Goal: Task Accomplishment & Management: Manage account settings

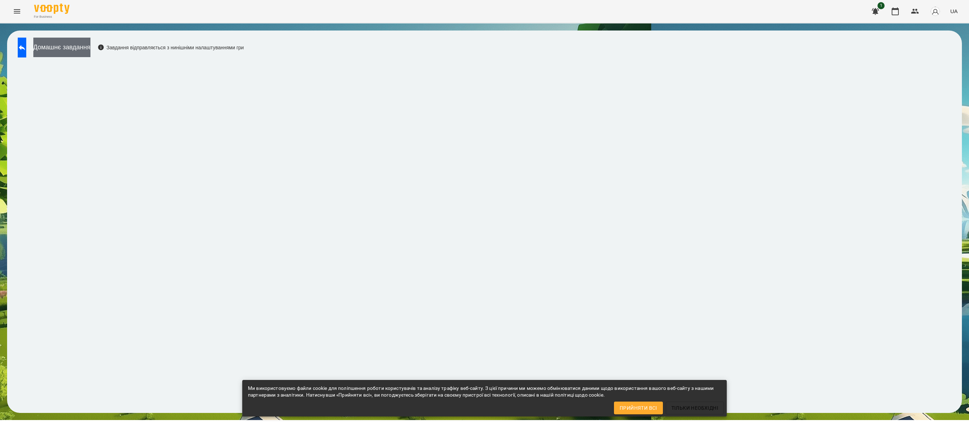
click at [90, 44] on button "Домашнє завдання" at bounding box center [61, 48] width 57 height 20
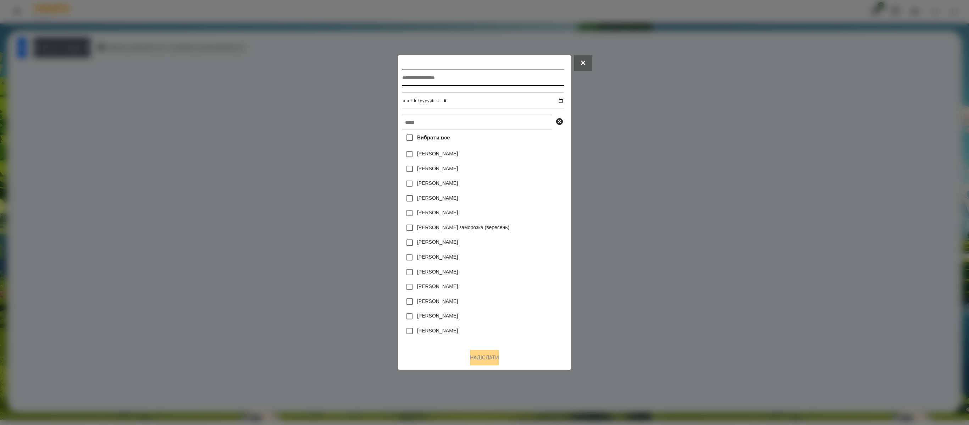
click at [419, 74] on input "text" at bounding box center [482, 78] width 161 height 16
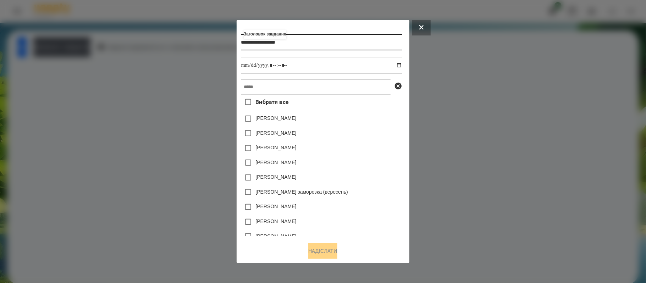
type input "**********"
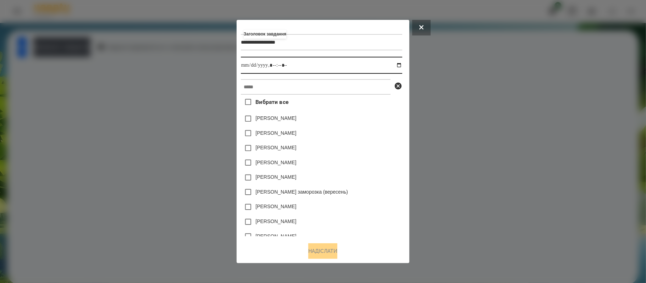
click at [341, 62] on input "datetime-local" at bounding box center [321, 65] width 161 height 17
click at [402, 64] on input "datetime-local" at bounding box center [321, 65] width 161 height 17
type input "**********"
click at [409, 94] on div "**********" at bounding box center [323, 141] width 173 height 243
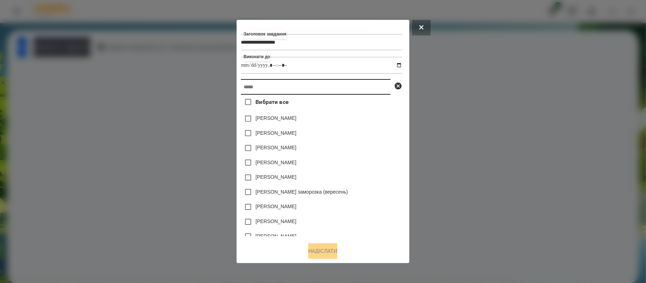
click at [376, 90] on input "text" at bounding box center [316, 87] width 150 height 16
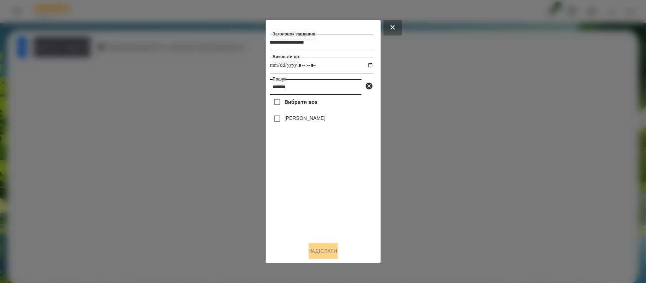
type input "*******"
click at [331, 120] on div "[PERSON_NAME]" at bounding box center [322, 118] width 104 height 15
click at [322, 121] on label "[PERSON_NAME]" at bounding box center [304, 118] width 41 height 7
click at [314, 247] on button "Надіслати" at bounding box center [323, 251] width 29 height 16
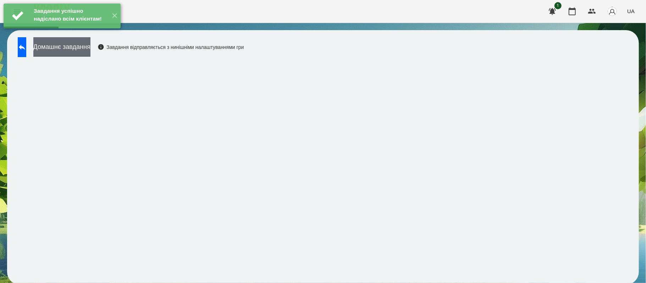
click at [90, 50] on button "Домашнє завдання" at bounding box center [61, 47] width 57 height 20
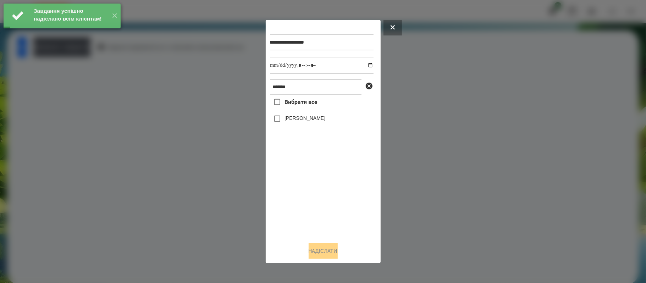
click at [289, 122] on label "[PERSON_NAME]" at bounding box center [304, 118] width 41 height 7
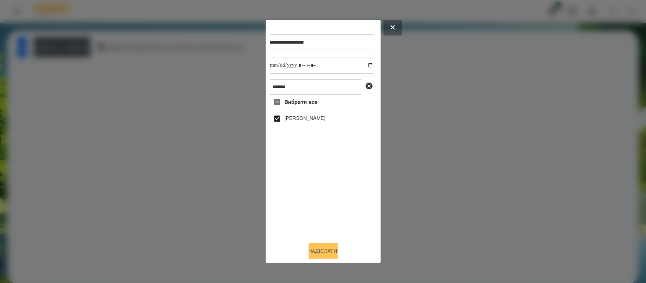
click at [326, 256] on button "Надіслати" at bounding box center [323, 251] width 29 height 16
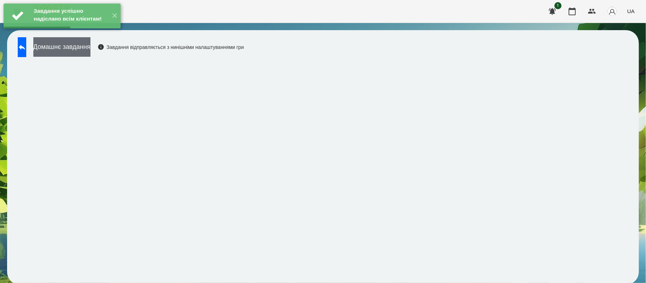
click at [90, 53] on button "Домашнє завдання" at bounding box center [61, 47] width 57 height 20
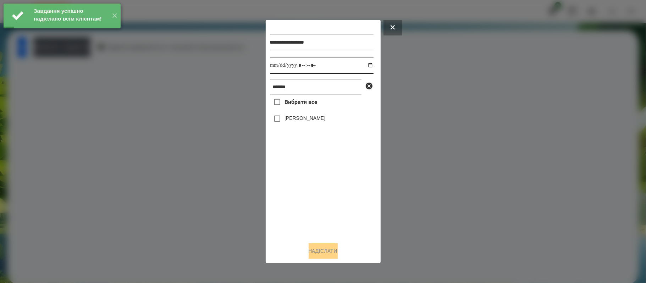
click at [368, 66] on input "datetime-local" at bounding box center [322, 65] width 104 height 17
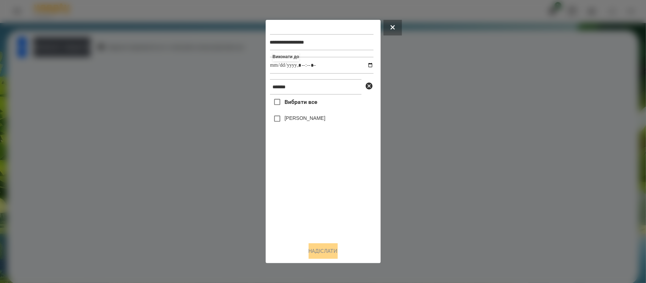
type input "**********"
click at [306, 121] on label "[PERSON_NAME]" at bounding box center [304, 118] width 41 height 7
click at [335, 259] on button "Надіслати" at bounding box center [323, 251] width 29 height 16
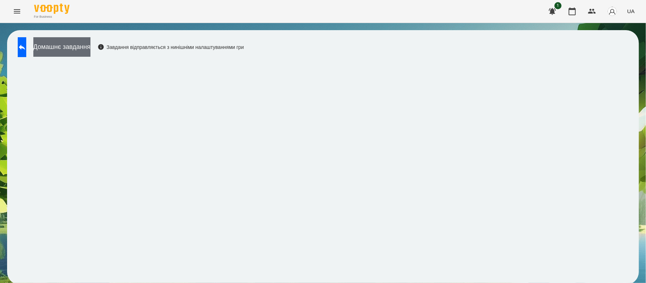
click at [72, 50] on button "Домашнє завдання" at bounding box center [61, 47] width 57 height 20
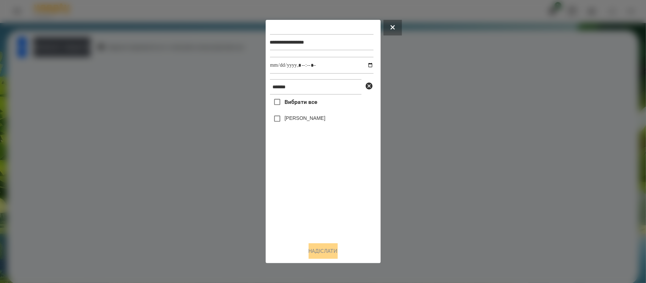
click at [324, 119] on label "[PERSON_NAME]" at bounding box center [304, 118] width 41 height 7
click at [317, 250] on button "Надіслати" at bounding box center [323, 251] width 29 height 16
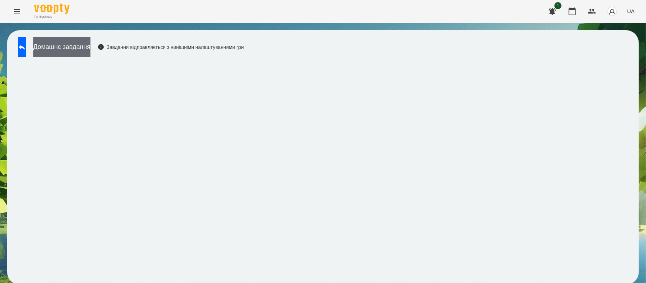
click at [90, 53] on button "Домашнє завдання" at bounding box center [61, 47] width 57 height 20
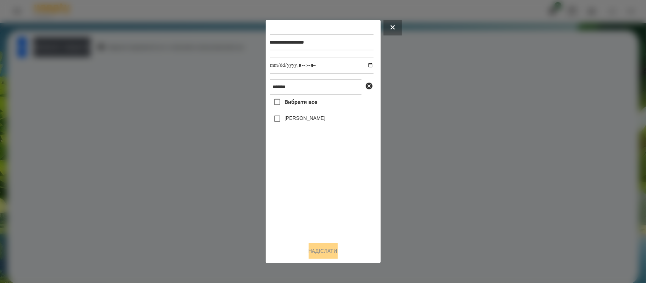
click at [293, 117] on label "[PERSON_NAME]" at bounding box center [304, 118] width 41 height 7
click at [363, 67] on input "datetime-local" at bounding box center [322, 65] width 104 height 17
type input "**********"
click at [327, 251] on button "Надіслати" at bounding box center [323, 251] width 29 height 16
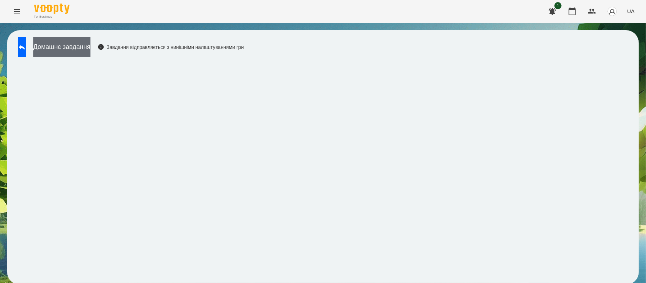
click at [90, 49] on button "Домашнє завдання" at bounding box center [61, 47] width 57 height 20
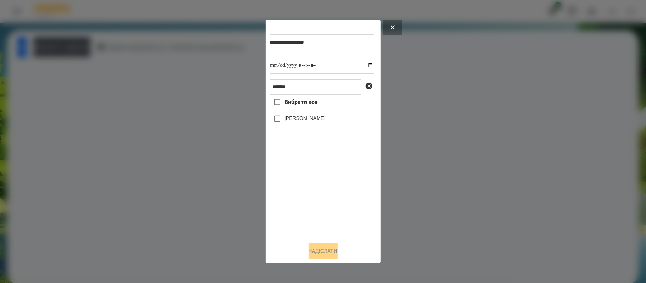
click at [325, 118] on label "[PERSON_NAME]" at bounding box center [304, 118] width 41 height 7
click at [324, 254] on button "Надіслати" at bounding box center [323, 251] width 29 height 16
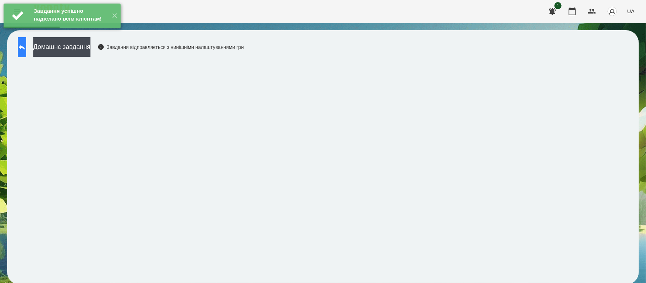
click at [20, 53] on button at bounding box center [22, 47] width 9 height 20
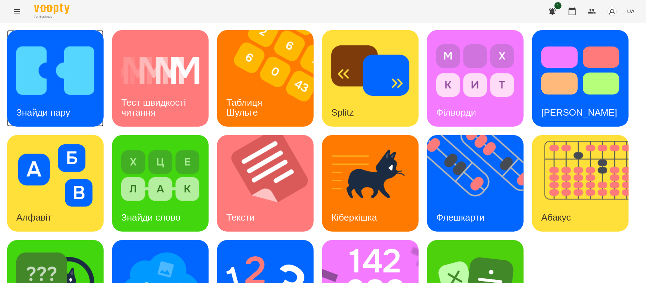
click at [77, 79] on img at bounding box center [55, 70] width 78 height 62
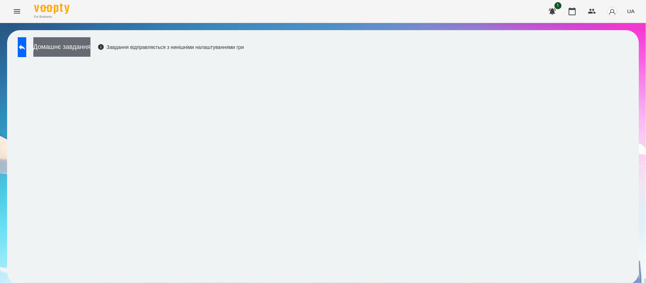
click at [78, 52] on button "Домашнє завдання" at bounding box center [61, 47] width 57 height 20
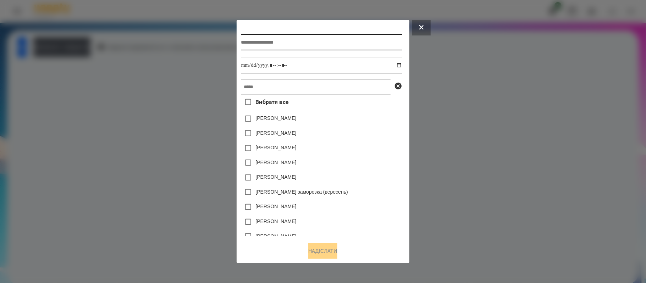
click at [283, 35] on input "text" at bounding box center [321, 42] width 161 height 16
type input "**********"
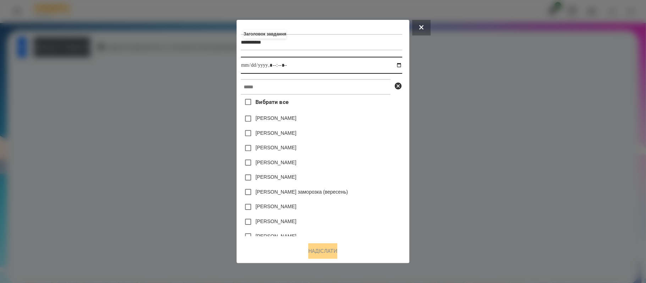
click at [275, 65] on input "datetime-local" at bounding box center [321, 65] width 161 height 17
click at [402, 65] on input "datetime-local" at bounding box center [321, 65] width 161 height 17
type input "**********"
click at [400, 160] on div "[PERSON_NAME]" at bounding box center [321, 162] width 161 height 15
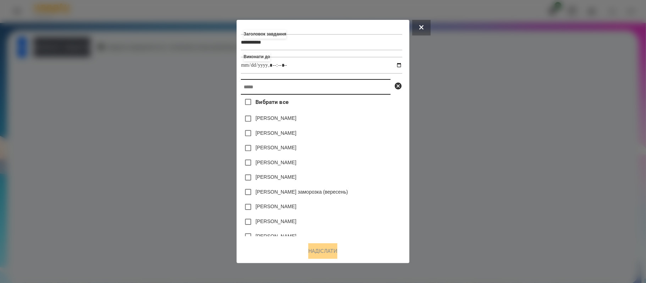
click at [267, 91] on input "text" at bounding box center [316, 87] width 150 height 16
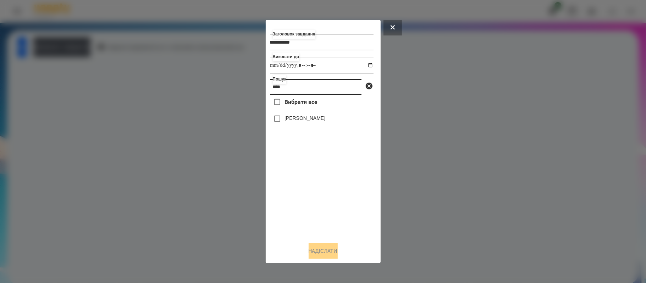
type input "****"
click at [291, 119] on label "[PERSON_NAME]" at bounding box center [304, 118] width 41 height 7
click at [333, 249] on button "Надіслати" at bounding box center [323, 251] width 29 height 16
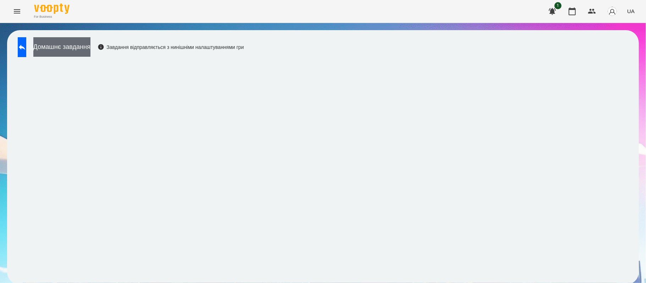
click at [90, 48] on button "Домашнє завдання" at bounding box center [61, 47] width 57 height 20
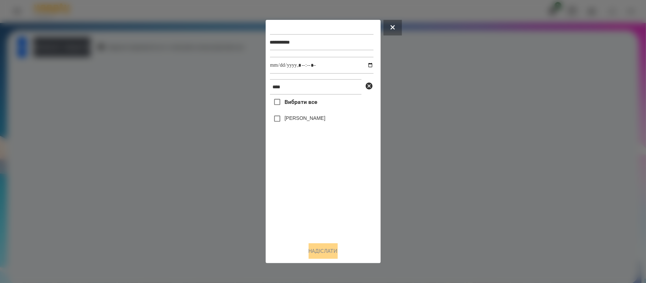
click at [308, 119] on label "[PERSON_NAME]" at bounding box center [304, 118] width 41 height 7
click at [333, 252] on button "Надіслати" at bounding box center [323, 251] width 29 height 16
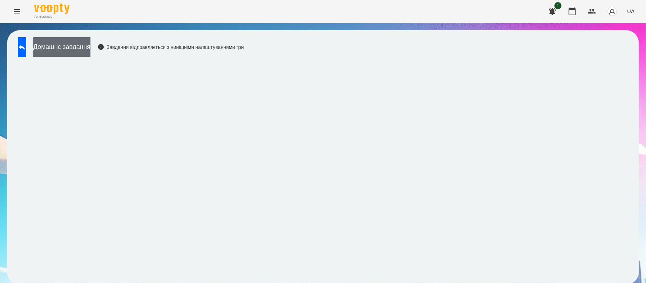
click at [85, 42] on button "Домашнє завдання" at bounding box center [61, 47] width 57 height 20
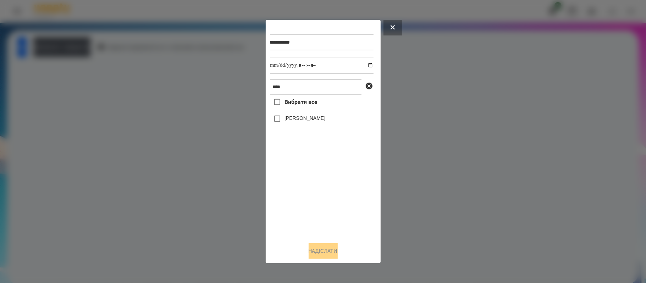
click at [302, 122] on label "[PERSON_NAME]" at bounding box center [304, 118] width 41 height 7
click at [365, 65] on input "datetime-local" at bounding box center [322, 65] width 104 height 17
click at [334, 259] on button "Надіслати" at bounding box center [323, 251] width 29 height 16
type input "**********"
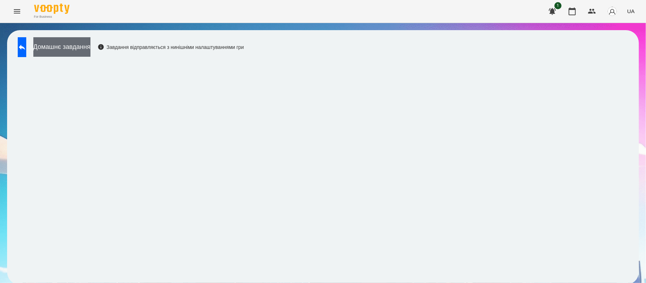
click at [90, 51] on button "Домашнє завдання" at bounding box center [61, 47] width 57 height 20
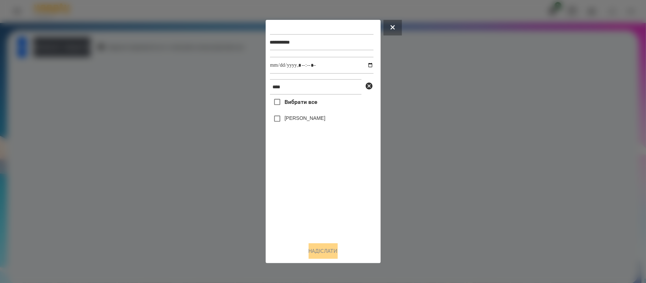
click at [302, 120] on label "[PERSON_NAME]" at bounding box center [304, 118] width 41 height 7
click at [327, 246] on button "Надіслати" at bounding box center [323, 251] width 29 height 16
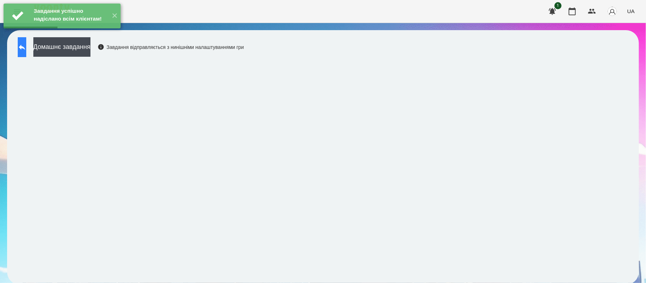
click at [26, 46] on icon at bounding box center [22, 47] width 9 height 9
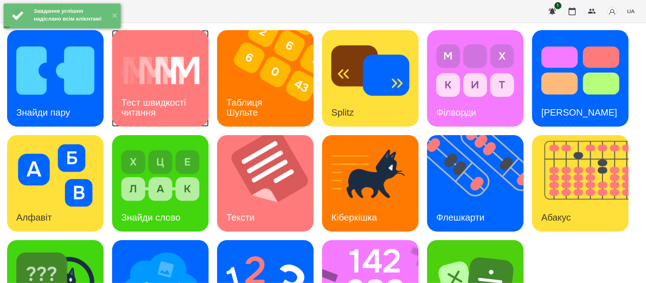
click at [139, 114] on h3 "Тест швидкості читання" at bounding box center [154, 107] width 67 height 20
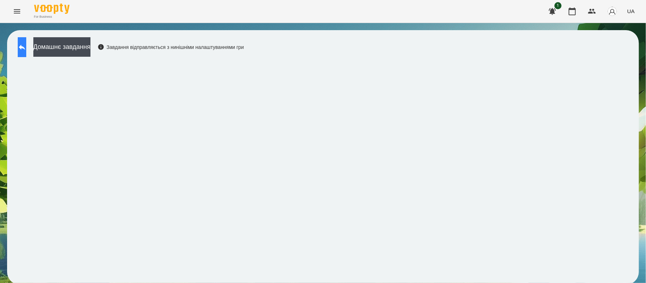
click at [26, 56] on button at bounding box center [22, 47] width 9 height 20
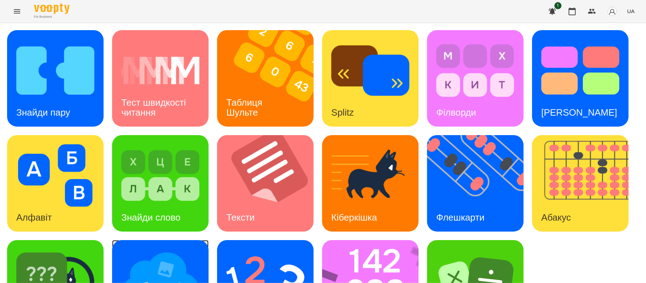
click at [179, 261] on img at bounding box center [160, 280] width 78 height 62
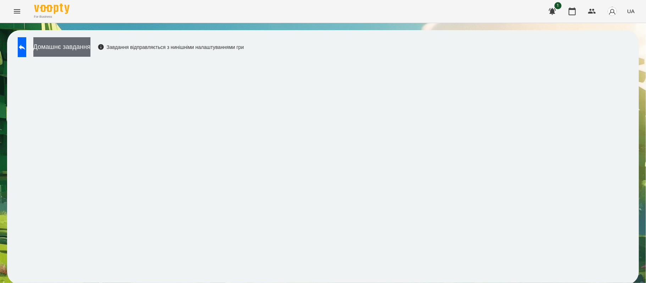
click at [90, 40] on button "Домашнє завдання" at bounding box center [61, 47] width 57 height 20
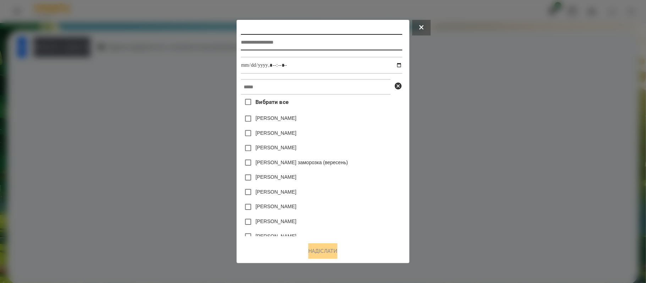
click at [266, 45] on input "text" at bounding box center [321, 42] width 161 height 16
type input "**********"
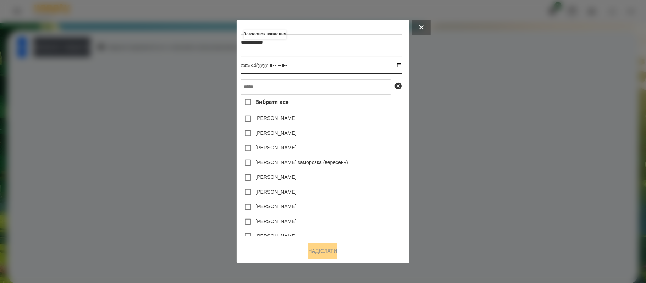
click at [399, 65] on input "datetime-local" at bounding box center [321, 65] width 161 height 17
type input "**********"
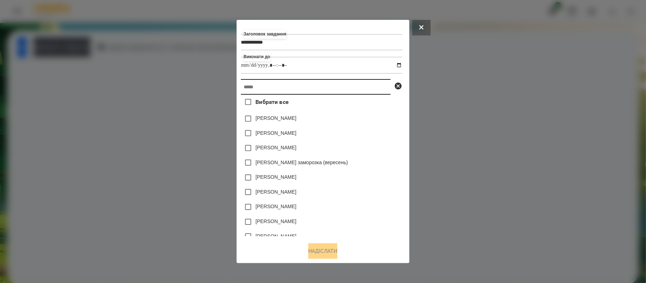
click at [321, 92] on input "text" at bounding box center [316, 87] width 150 height 16
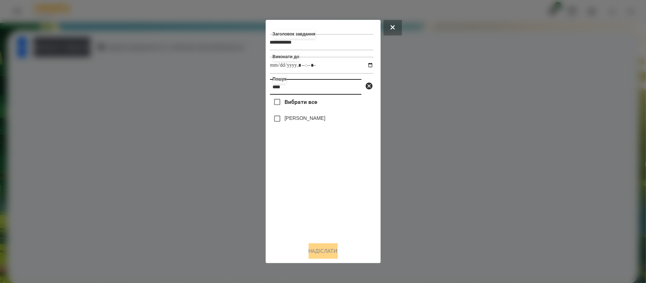
type input "****"
click at [314, 117] on label "[PERSON_NAME]" at bounding box center [304, 118] width 41 height 7
click at [331, 253] on button "Надіслати" at bounding box center [323, 251] width 29 height 16
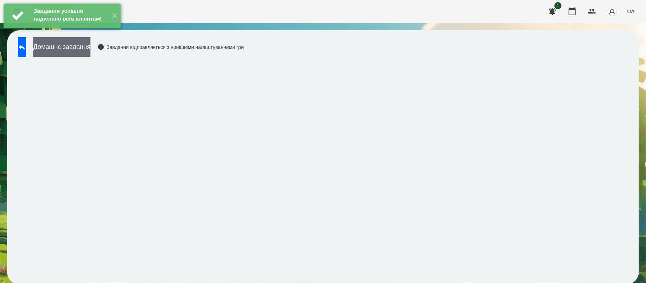
click at [90, 56] on button "Домашнє завдання" at bounding box center [61, 47] width 57 height 20
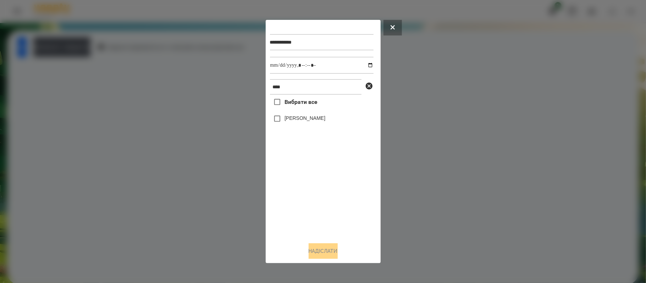
click at [331, 121] on div "[PERSON_NAME]" at bounding box center [322, 118] width 104 height 15
click at [325, 121] on label "[PERSON_NAME]" at bounding box center [304, 118] width 41 height 7
click at [364, 62] on input "datetime-local" at bounding box center [322, 65] width 104 height 17
type input "**********"
click at [328, 248] on button "Надіслати" at bounding box center [323, 251] width 29 height 16
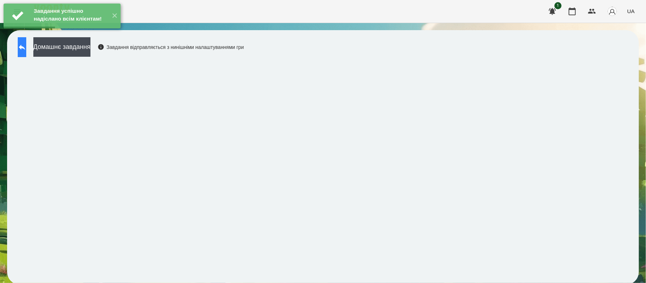
click at [26, 45] on icon at bounding box center [22, 47] width 9 height 9
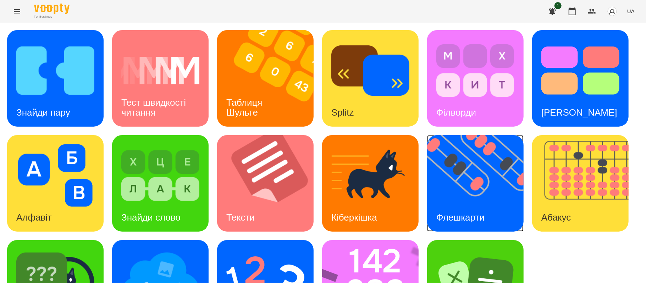
click at [471, 190] on img at bounding box center [479, 183] width 105 height 96
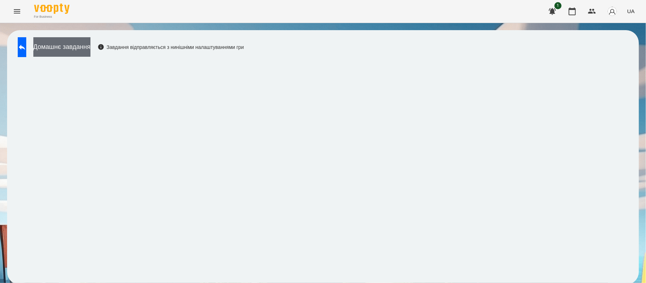
click at [90, 50] on button "Домашнє завдання" at bounding box center [61, 47] width 57 height 20
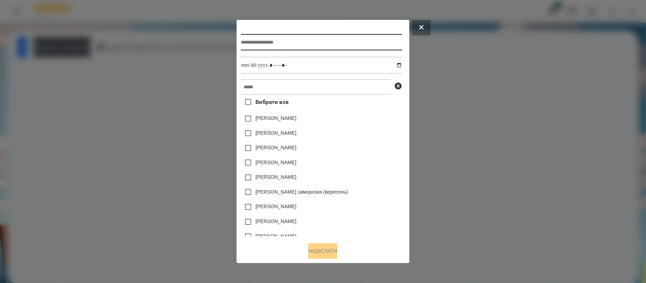
click at [310, 40] on input "text" at bounding box center [321, 42] width 161 height 16
type input "*********"
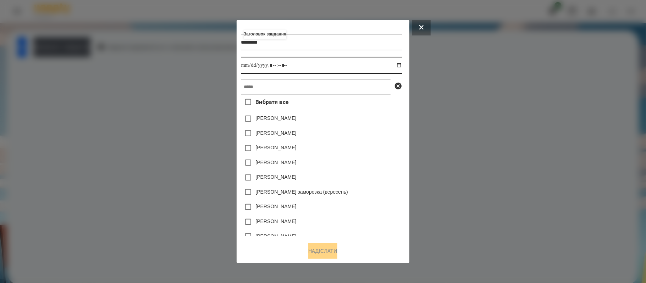
click at [297, 70] on input "datetime-local" at bounding box center [321, 65] width 161 height 17
click at [400, 65] on input "datetime-local" at bounding box center [321, 65] width 161 height 17
type input "**********"
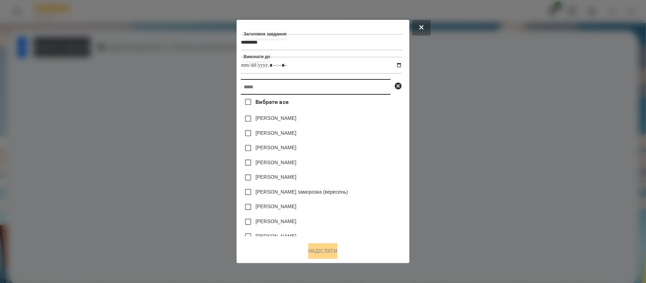
click at [266, 87] on input "text" at bounding box center [316, 87] width 150 height 16
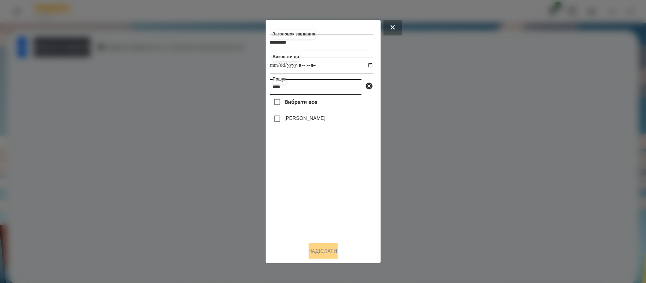
type input "****"
click at [305, 119] on label "[PERSON_NAME]" at bounding box center [304, 118] width 41 height 7
click at [329, 253] on button "Надіслати" at bounding box center [323, 251] width 29 height 16
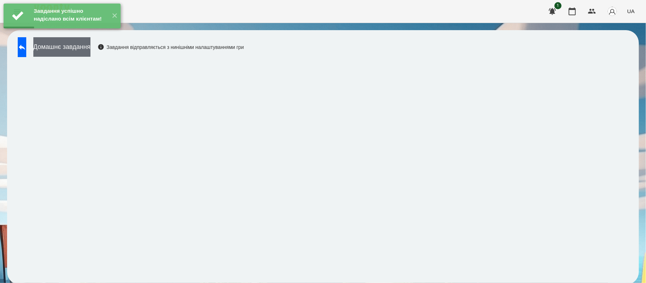
click at [90, 48] on button "Домашнє завдання" at bounding box center [61, 47] width 57 height 20
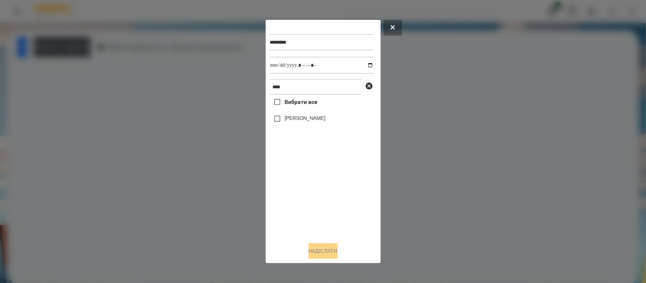
click at [330, 117] on div "[PERSON_NAME]" at bounding box center [322, 118] width 104 height 15
click at [321, 118] on label "[PERSON_NAME]" at bounding box center [304, 118] width 41 height 7
click at [327, 255] on button "Надіслати" at bounding box center [323, 251] width 29 height 16
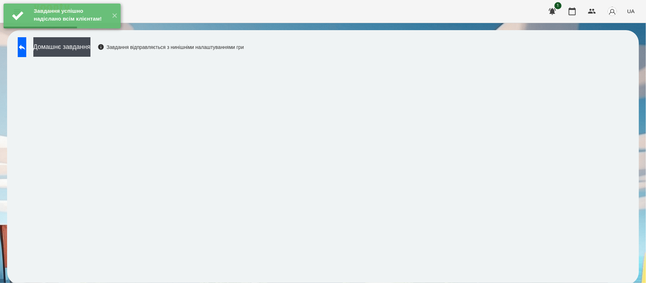
click at [96, 32] on div "Завдання успішно надіслано всім клієнтам! ✕" at bounding box center [62, 16] width 124 height 32
click at [90, 50] on button "Домашнє завдання" at bounding box center [61, 47] width 57 height 20
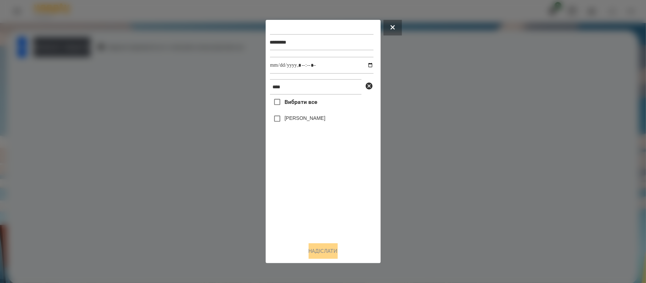
click at [306, 125] on div "[PERSON_NAME]" at bounding box center [322, 118] width 104 height 15
click at [290, 124] on div "[PERSON_NAME]" at bounding box center [322, 118] width 104 height 15
click at [290, 122] on label "[PERSON_NAME]" at bounding box center [304, 118] width 41 height 7
click at [322, 257] on button "Надіслати" at bounding box center [323, 251] width 29 height 16
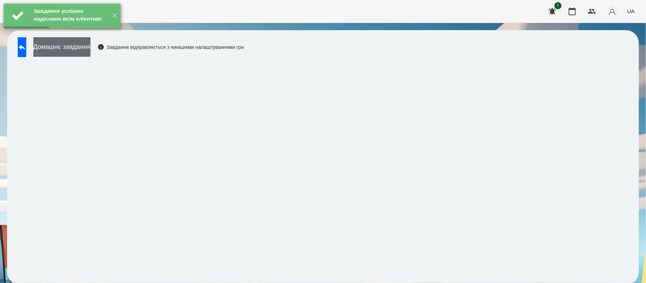
click at [90, 54] on button "Домашнє завдання" at bounding box center [61, 47] width 57 height 20
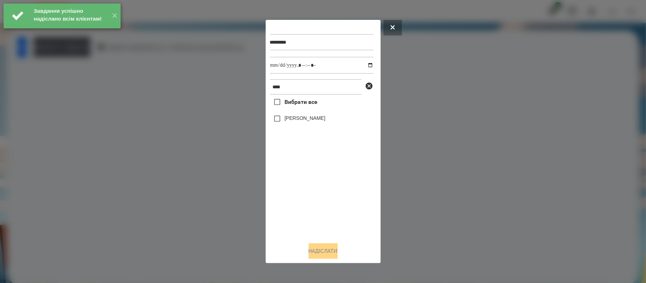
click at [311, 121] on label "[PERSON_NAME]" at bounding box center [304, 118] width 41 height 7
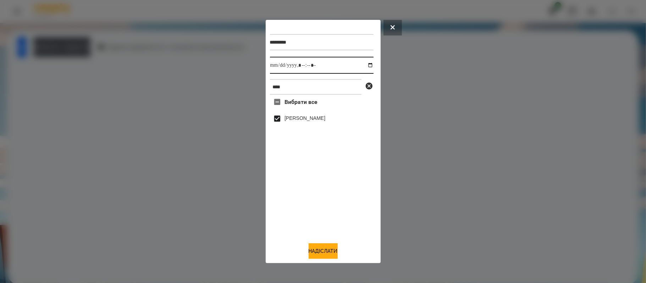
click at [365, 67] on input "datetime-local" at bounding box center [322, 65] width 104 height 17
type input "**********"
click at [333, 247] on button "Надіслати" at bounding box center [323, 251] width 29 height 16
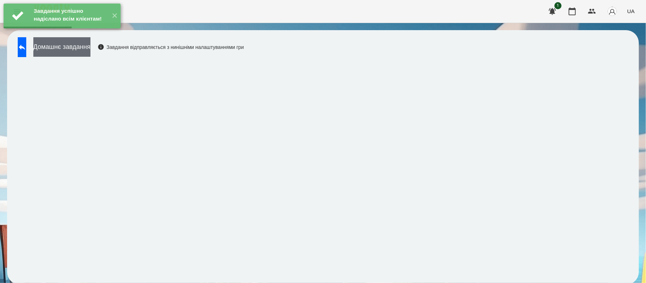
click at [90, 51] on button "Домашнє завдання" at bounding box center [61, 47] width 57 height 20
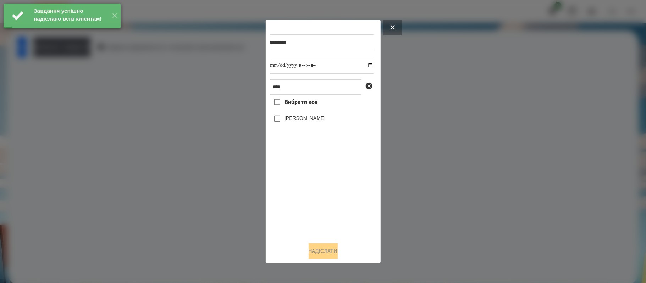
click at [317, 118] on label "[PERSON_NAME]" at bounding box center [304, 118] width 41 height 7
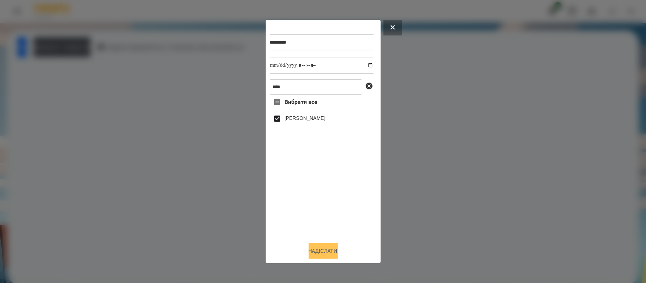
click at [324, 250] on button "Надіслати" at bounding box center [323, 251] width 29 height 16
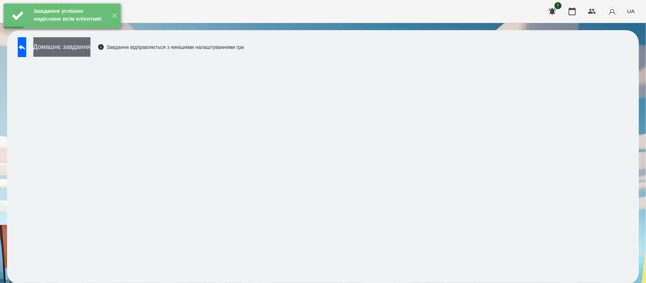
click at [90, 56] on button "Домашнє завдання" at bounding box center [61, 47] width 57 height 20
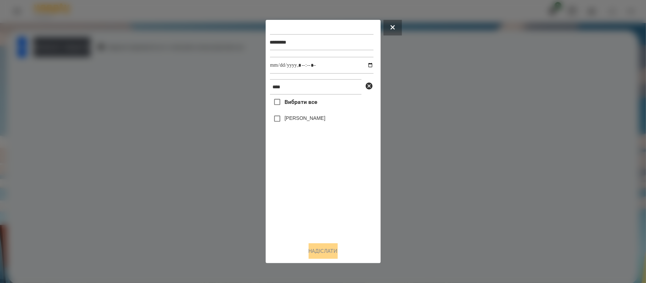
click at [309, 121] on label "[PERSON_NAME]" at bounding box center [304, 118] width 41 height 7
click at [324, 259] on button "Надіслати" at bounding box center [323, 251] width 29 height 16
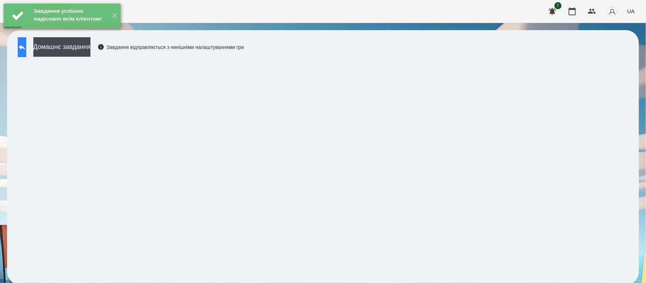
click at [21, 49] on button at bounding box center [22, 47] width 9 height 20
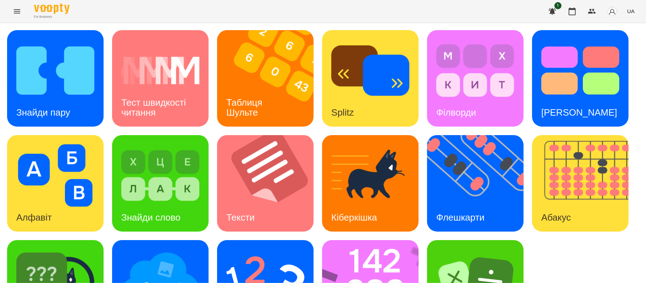
scroll to position [60, 0]
click at [378, 240] on img at bounding box center [375, 288] width 106 height 96
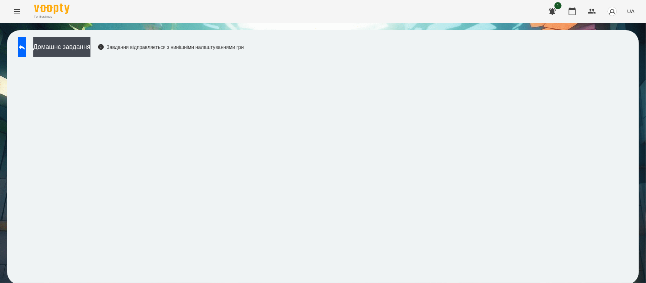
click at [637, 214] on div "Домашнє завдання Завдання відправляється з нинішніми налаштуваннями гри" at bounding box center [323, 157] width 632 height 255
click at [381, 51] on div "Домашнє завдання Завдання відправляється з нинішніми налаштуваннями гри" at bounding box center [323, 157] width 632 height 255
click at [90, 54] on button "Домашнє завдання" at bounding box center [61, 47] width 57 height 20
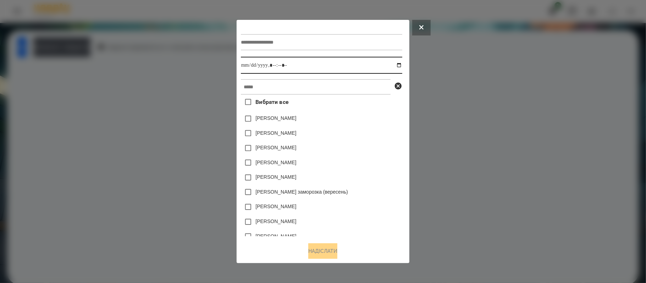
click at [286, 64] on input "datetime-local" at bounding box center [321, 65] width 161 height 17
click at [402, 64] on input "datetime-local" at bounding box center [321, 65] width 161 height 17
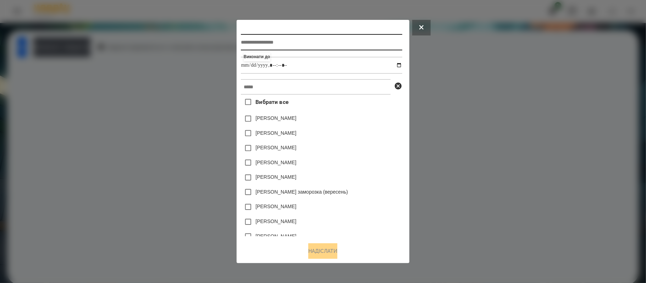
type input "**********"
click at [299, 35] on input "text" at bounding box center [321, 42] width 161 height 16
type input "*******"
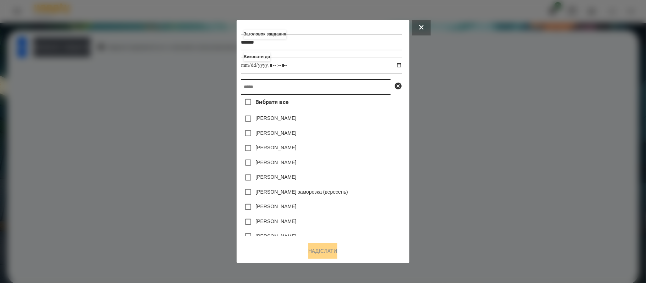
click at [311, 94] on input "text" at bounding box center [316, 87] width 150 height 16
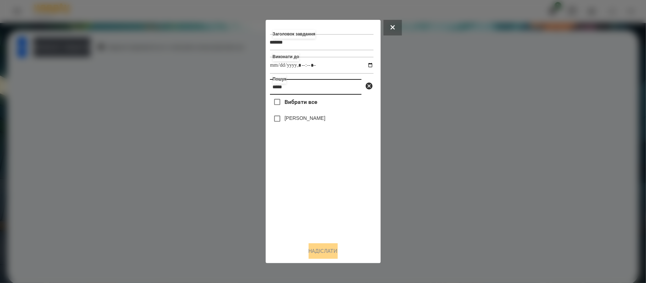
type input "*****"
click at [317, 120] on label "[PERSON_NAME]" at bounding box center [304, 118] width 41 height 7
click at [322, 246] on button "Надіслати" at bounding box center [323, 251] width 29 height 16
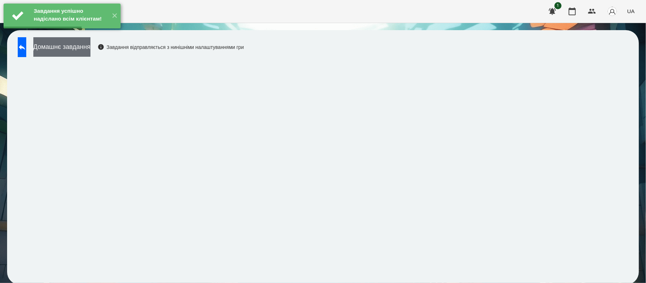
click at [87, 54] on button "Домашнє завдання" at bounding box center [61, 47] width 57 height 20
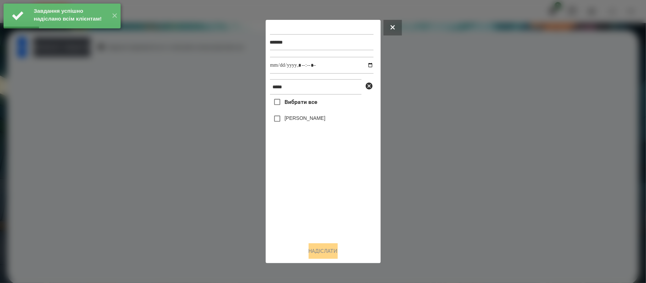
click at [289, 121] on label "[PERSON_NAME]" at bounding box center [304, 118] width 41 height 7
click at [318, 256] on button "Надіслати" at bounding box center [323, 251] width 29 height 16
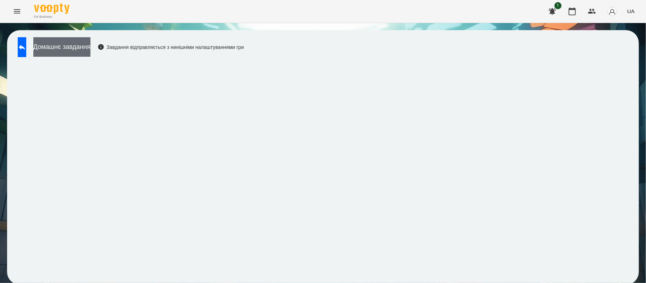
click at [86, 44] on button "Домашнє завдання" at bounding box center [61, 47] width 57 height 20
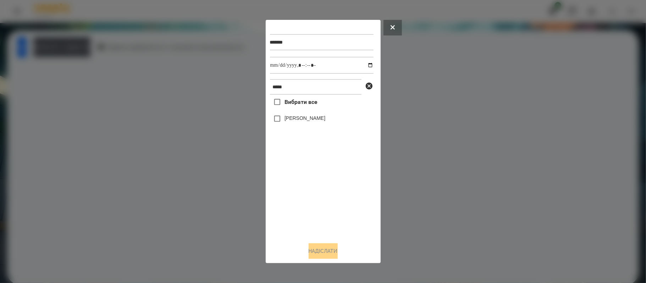
click at [293, 122] on label "[PERSON_NAME]" at bounding box center [304, 118] width 41 height 7
click at [333, 250] on button "Надіслати" at bounding box center [323, 251] width 29 height 16
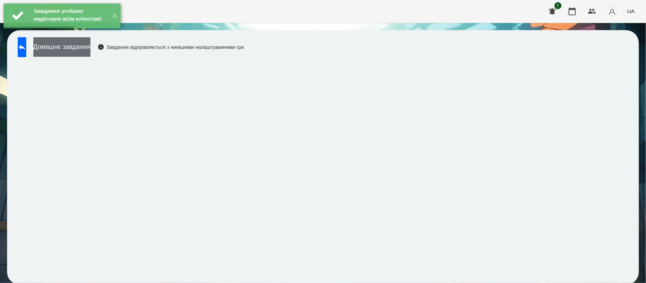
click at [90, 46] on button "Домашнє завдання" at bounding box center [61, 47] width 57 height 20
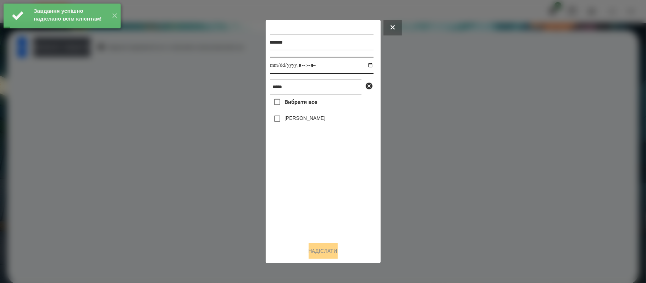
click at [366, 68] on input "datetime-local" at bounding box center [322, 65] width 104 height 17
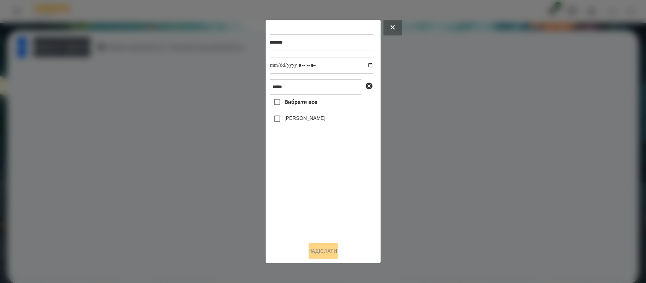
click at [407, 132] on div at bounding box center [323, 141] width 646 height 283
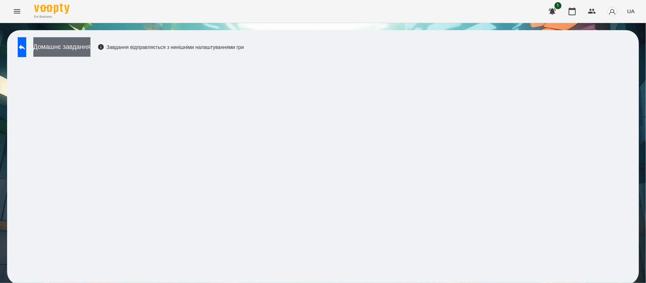
click at [71, 42] on button "Домашнє завдання" at bounding box center [61, 47] width 57 height 20
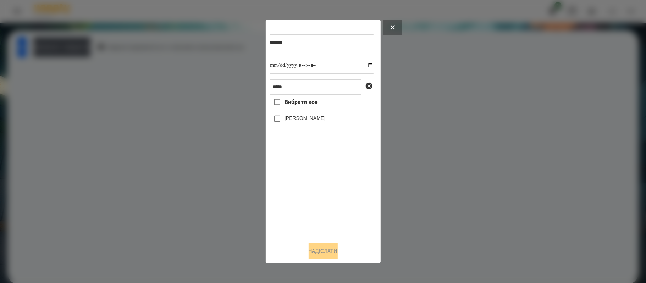
click at [293, 122] on label "[PERSON_NAME]" at bounding box center [304, 118] width 41 height 7
click at [298, 60] on input "datetime-local" at bounding box center [322, 65] width 104 height 17
click at [319, 67] on input "datetime-local" at bounding box center [322, 65] width 104 height 17
click at [367, 66] on input "datetime-local" at bounding box center [322, 65] width 104 height 17
type input "**********"
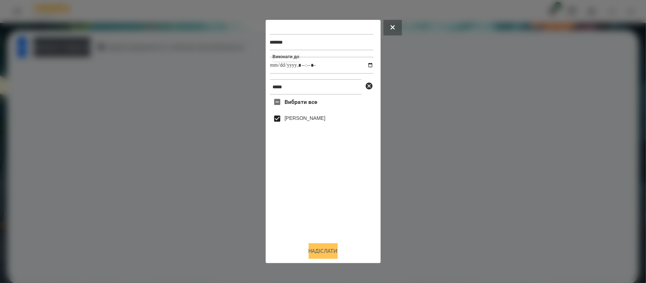
click at [334, 254] on button "Надіслати" at bounding box center [323, 251] width 29 height 16
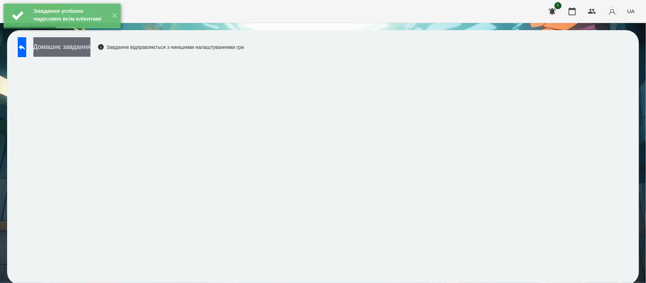
click at [90, 52] on button "Домашнє завдання" at bounding box center [61, 47] width 57 height 20
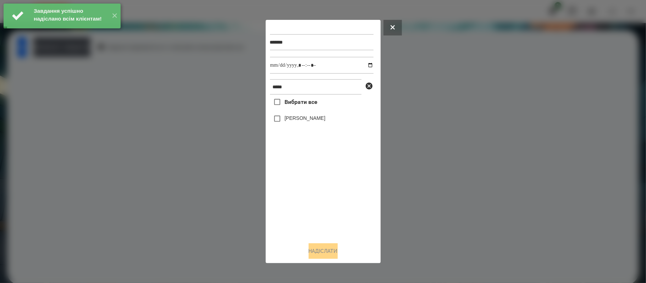
click at [308, 121] on label "[PERSON_NAME]" at bounding box center [304, 118] width 41 height 7
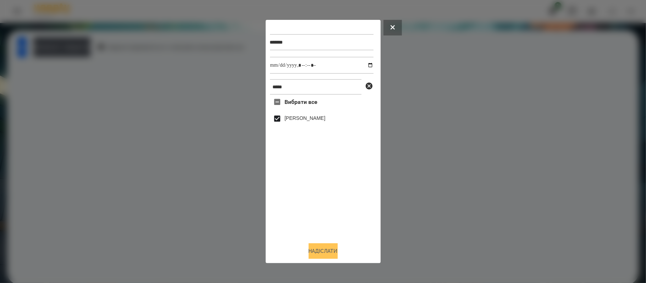
click at [330, 251] on button "Надіслати" at bounding box center [323, 251] width 29 height 16
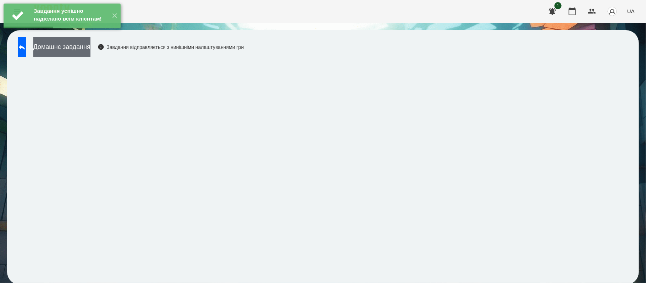
click at [90, 45] on button "Домашнє завдання" at bounding box center [61, 47] width 57 height 20
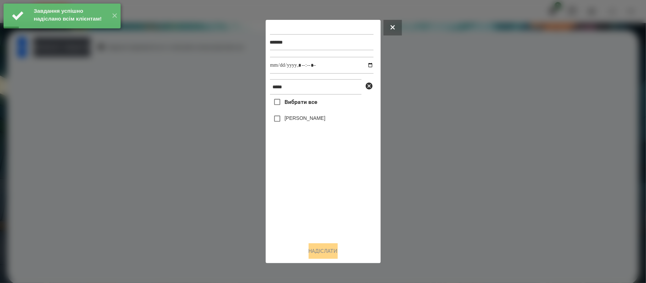
click at [295, 119] on label "[PERSON_NAME]" at bounding box center [304, 118] width 41 height 7
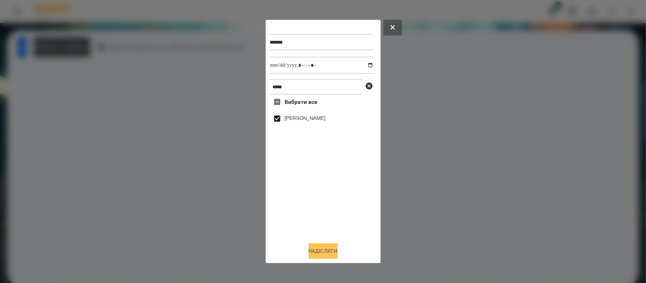
click at [334, 253] on button "Надіслати" at bounding box center [323, 251] width 29 height 16
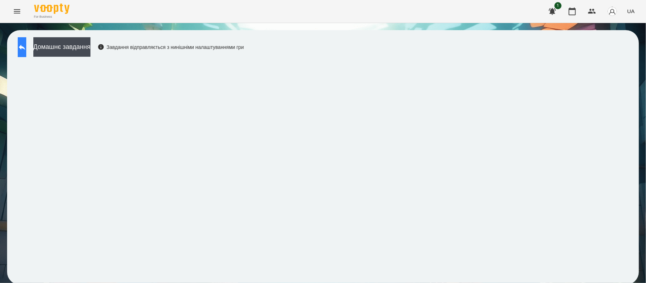
click at [26, 54] on button at bounding box center [22, 47] width 9 height 20
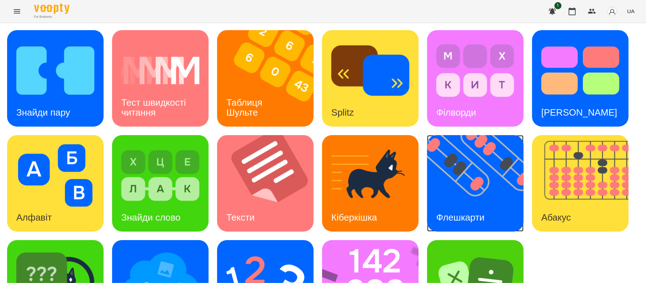
click at [483, 164] on img at bounding box center [479, 183] width 105 height 96
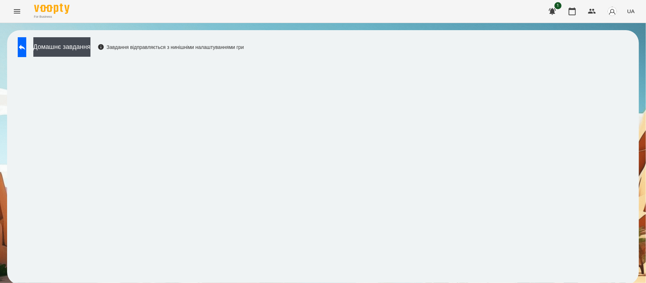
scroll to position [2, 0]
click at [78, 49] on button "Домашнє завдання" at bounding box center [61, 47] width 57 height 20
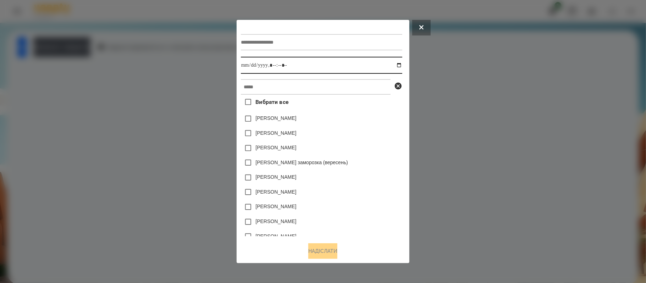
click at [340, 65] on input "datetime-local" at bounding box center [321, 65] width 161 height 17
click at [402, 66] on input "datetime-local" at bounding box center [321, 65] width 161 height 17
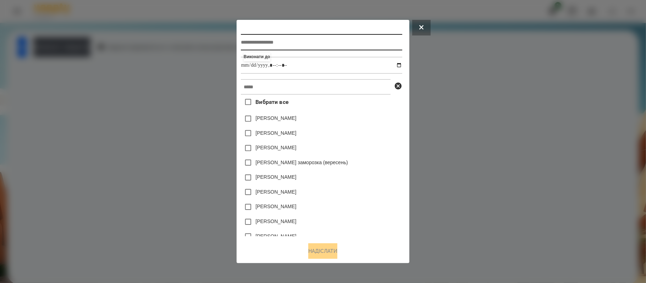
type input "**********"
click at [362, 46] on input "text" at bounding box center [321, 42] width 161 height 16
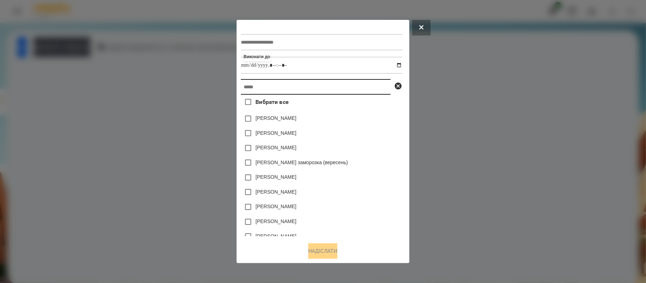
click at [318, 92] on input "text" at bounding box center [316, 87] width 150 height 16
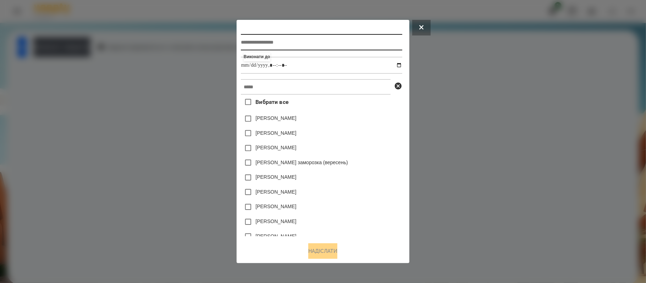
click at [300, 45] on input "text" at bounding box center [321, 42] width 161 height 16
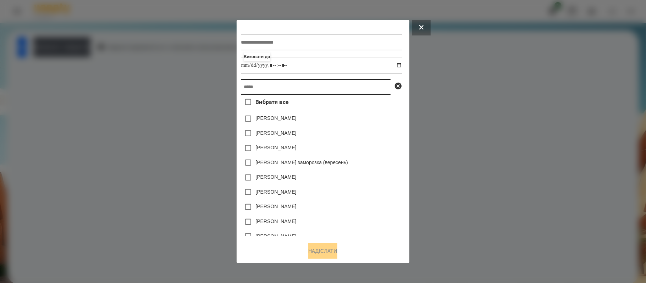
click at [294, 90] on input "text" at bounding box center [316, 87] width 150 height 16
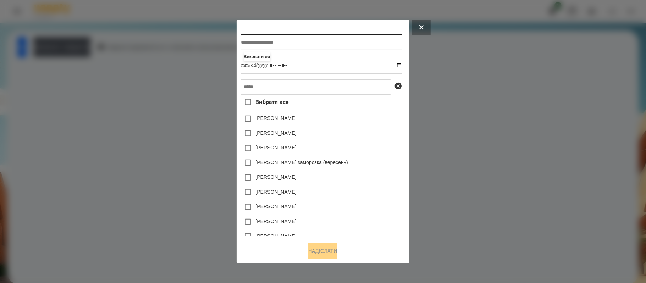
click at [290, 38] on input "text" at bounding box center [321, 42] width 161 height 16
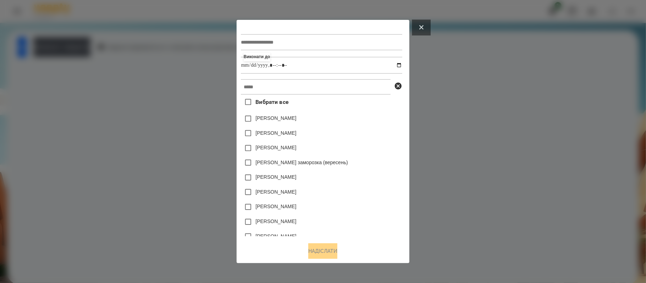
click at [424, 25] on icon at bounding box center [421, 27] width 4 height 4
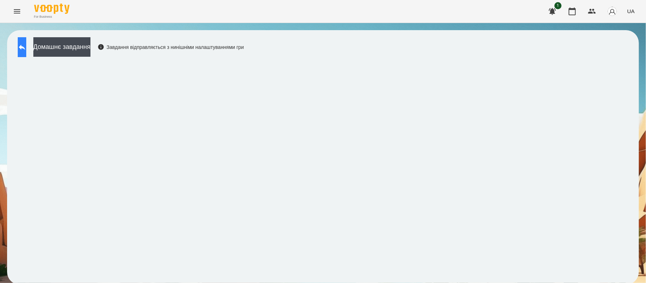
click at [26, 48] on icon at bounding box center [22, 47] width 9 height 9
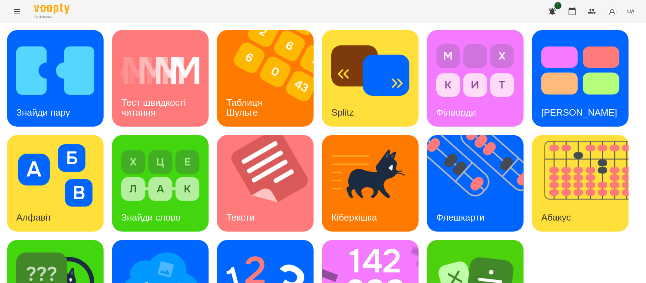
scroll to position [60, 0]
click at [469, 135] on img at bounding box center [479, 183] width 105 height 96
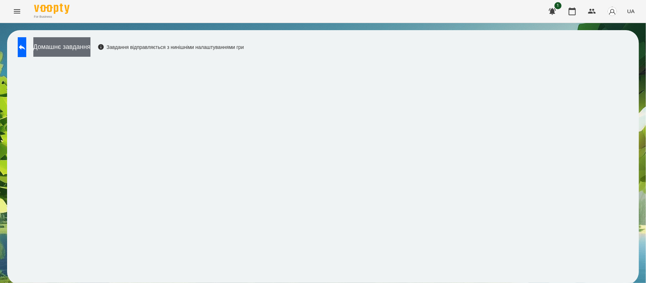
click at [83, 48] on button "Домашнє завдання" at bounding box center [61, 47] width 57 height 20
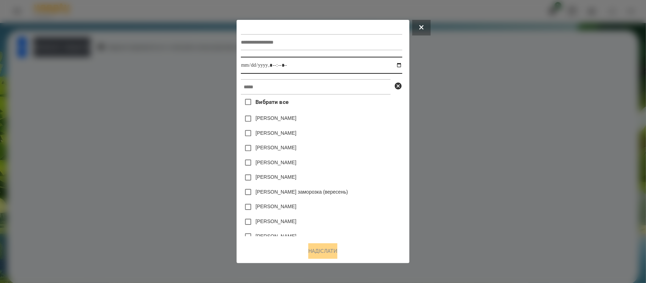
click at [293, 70] on input "datetime-local" at bounding box center [321, 65] width 161 height 17
click at [402, 67] on input "datetime-local" at bounding box center [321, 65] width 161 height 17
click at [401, 66] on input "datetime-local" at bounding box center [321, 65] width 161 height 17
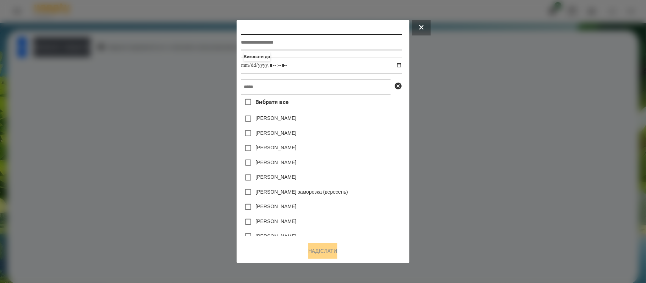
type input "**********"
click at [303, 40] on input "text" at bounding box center [321, 42] width 161 height 16
type input "*********"
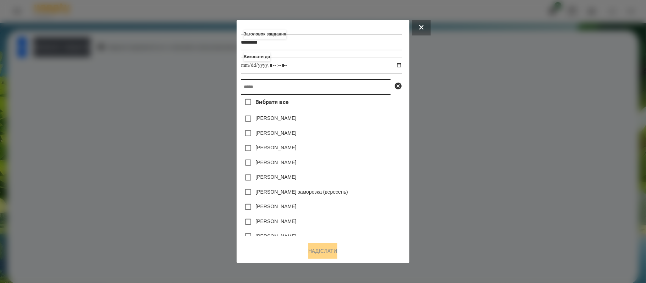
click at [296, 92] on input "text" at bounding box center [316, 87] width 150 height 16
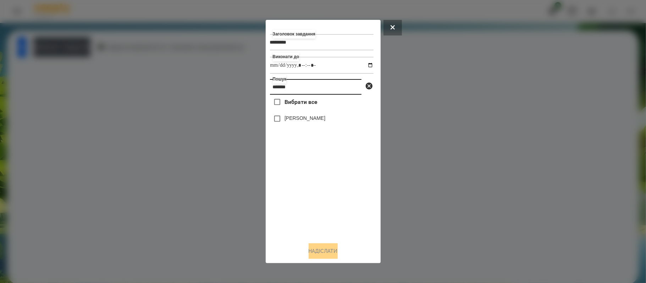
type input "*******"
click at [302, 121] on label "[PERSON_NAME]" at bounding box center [304, 118] width 41 height 7
click at [325, 254] on button "Надіслати" at bounding box center [323, 251] width 29 height 16
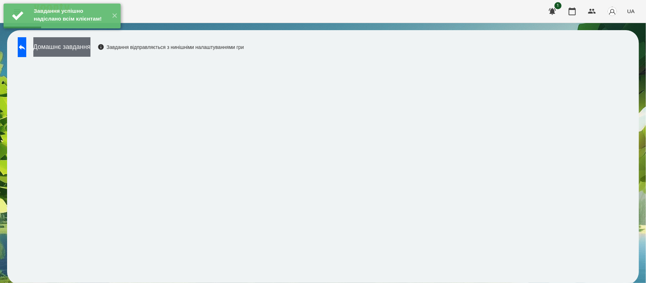
click at [73, 44] on button "Домашнє завдання" at bounding box center [61, 47] width 57 height 20
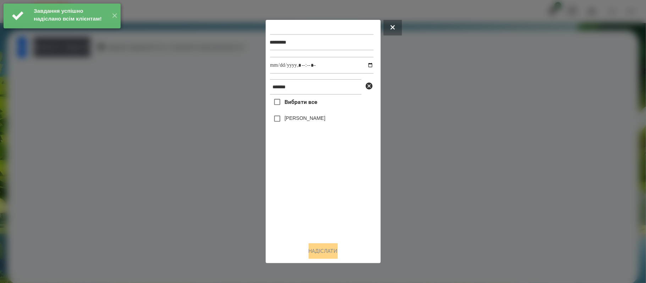
click at [287, 118] on label "[PERSON_NAME]" at bounding box center [304, 118] width 41 height 7
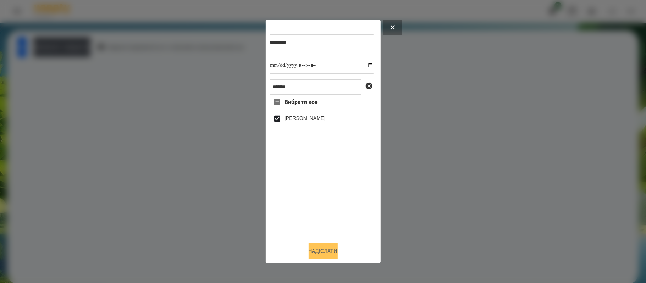
click at [326, 254] on button "Надіслати" at bounding box center [323, 251] width 29 height 16
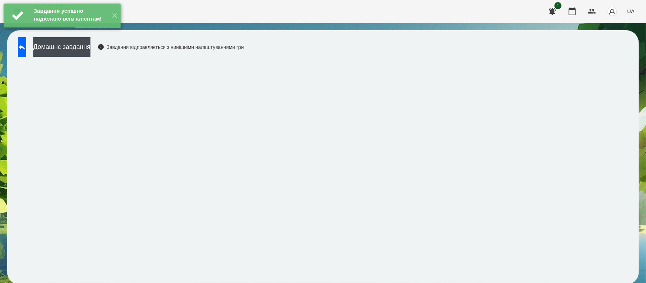
click at [97, 58] on div "Домашнє завдання Завдання відправляється з нинішніми налаштуваннями гри" at bounding box center [129, 48] width 230 height 23
click at [90, 55] on button "Домашнє завдання" at bounding box center [61, 47] width 57 height 20
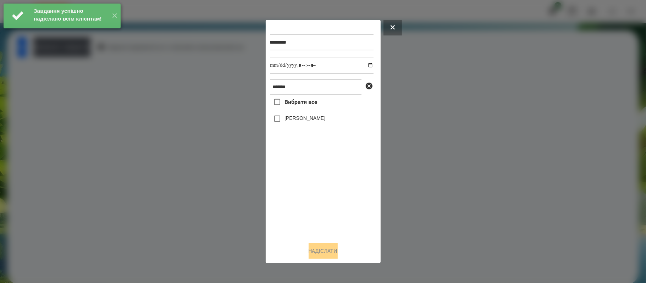
click at [318, 120] on label "[PERSON_NAME]" at bounding box center [304, 118] width 41 height 7
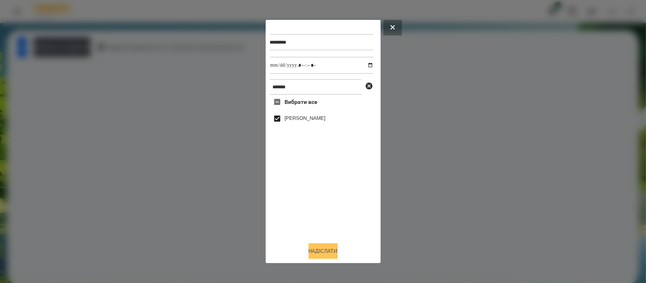
click at [322, 250] on button "Надіслати" at bounding box center [323, 251] width 29 height 16
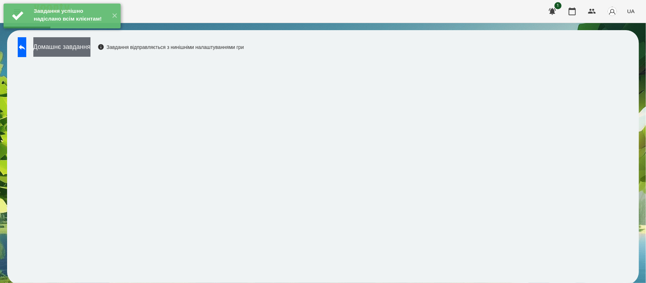
click at [90, 52] on button "Домашнє завдання" at bounding box center [61, 47] width 57 height 20
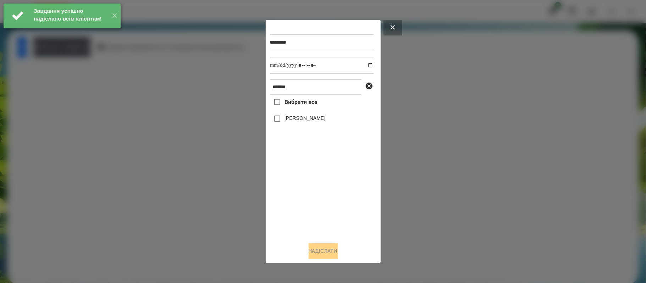
click at [302, 117] on label "[PERSON_NAME]" at bounding box center [304, 118] width 41 height 7
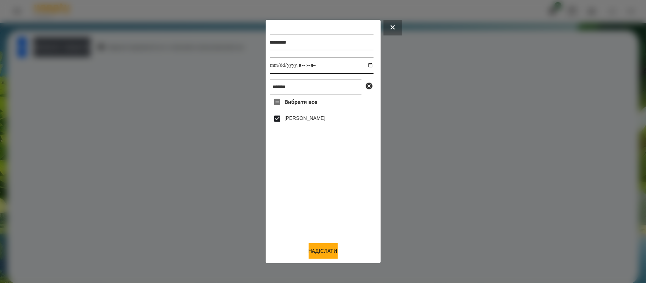
click at [363, 67] on input "datetime-local" at bounding box center [322, 65] width 104 height 17
type input "**********"
click at [189, 220] on div at bounding box center [323, 141] width 646 height 283
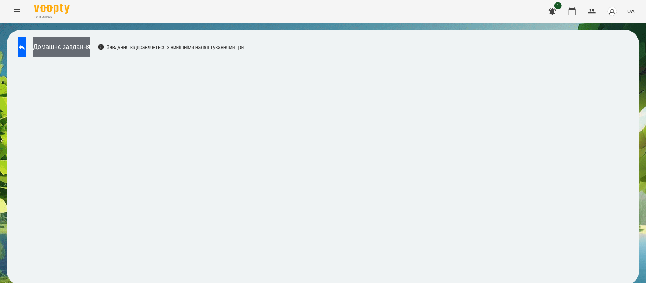
click at [90, 54] on button "Домашнє завдання" at bounding box center [61, 47] width 57 height 20
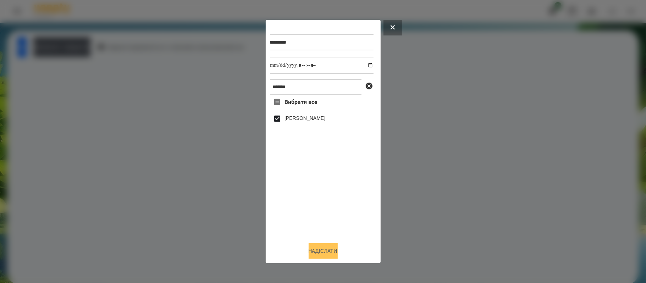
click at [325, 256] on button "Надіслати" at bounding box center [323, 251] width 29 height 16
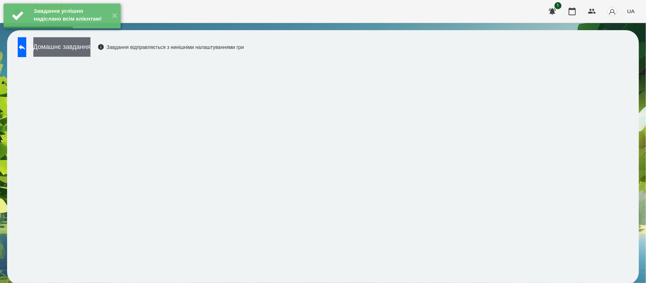
click at [90, 55] on button "Домашнє завдання" at bounding box center [61, 47] width 57 height 20
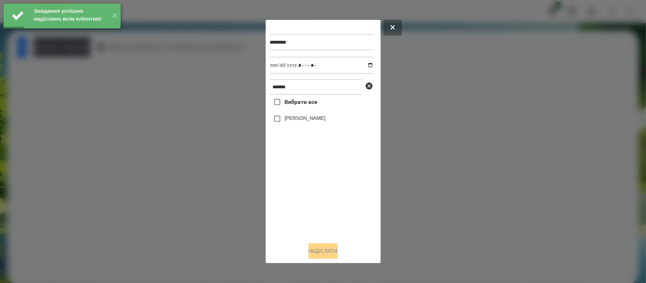
click at [318, 124] on div "[PERSON_NAME]" at bounding box center [322, 118] width 104 height 15
click at [319, 121] on label "[PERSON_NAME]" at bounding box center [304, 118] width 41 height 7
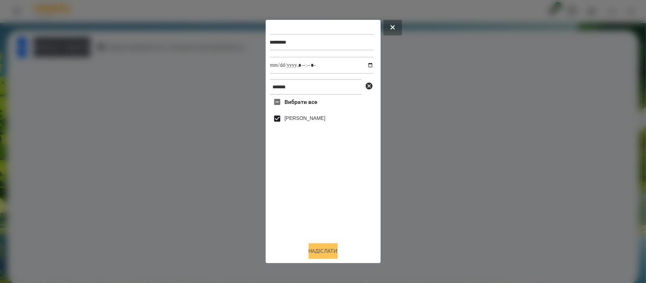
click at [331, 258] on button "Надіслати" at bounding box center [323, 251] width 29 height 16
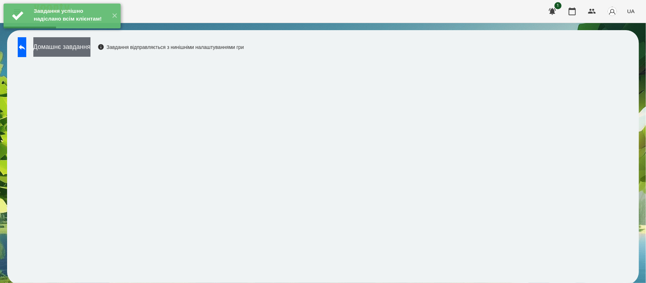
click at [90, 48] on button "Домашнє завдання" at bounding box center [61, 47] width 57 height 20
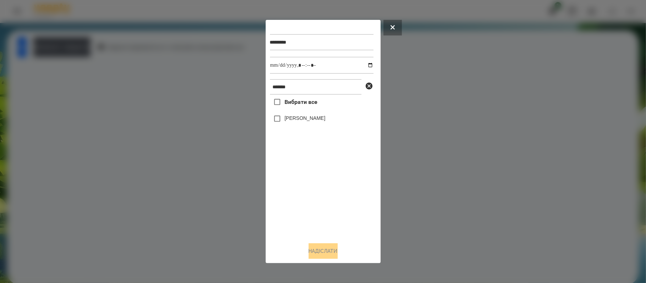
click at [294, 120] on label "[PERSON_NAME]" at bounding box center [304, 118] width 41 height 7
click at [325, 255] on button "Надіслати" at bounding box center [323, 251] width 29 height 16
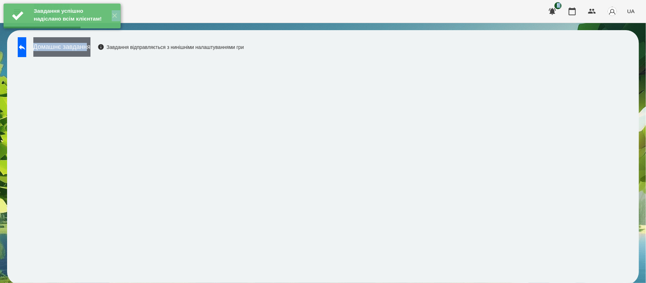
drag, startPoint x: 108, startPoint y: 39, endPoint x: 110, endPoint y: 50, distance: 11.5
click at [110, 50] on div "Завдання успішно надіслано всім клієнтам! ✕ For Business 1 UA Домашнє завдання …" at bounding box center [323, 146] width 646 height 292
click at [90, 50] on button "Домашнє завдання" at bounding box center [61, 47] width 57 height 20
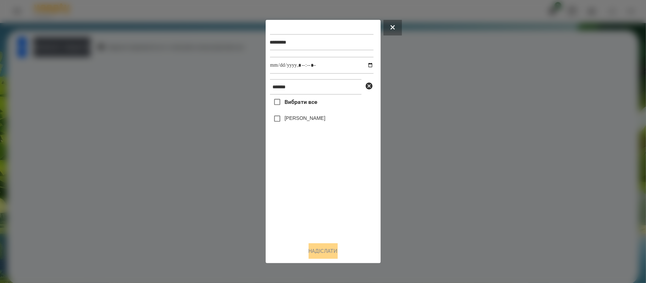
click at [293, 111] on div "Вибрати все [PERSON_NAME]" at bounding box center [322, 166] width 104 height 142
click at [293, 115] on label "[PERSON_NAME]" at bounding box center [304, 118] width 41 height 7
click at [325, 252] on button "Надіслати" at bounding box center [323, 251] width 29 height 16
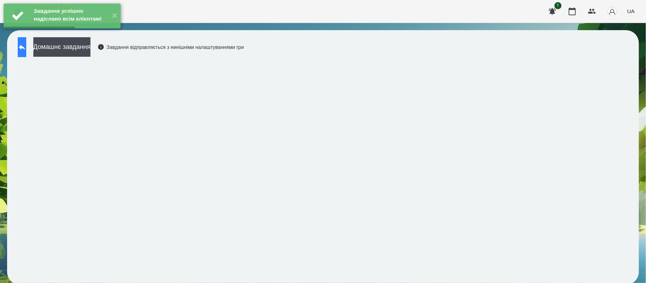
click at [25, 45] on icon at bounding box center [22, 47] width 9 height 9
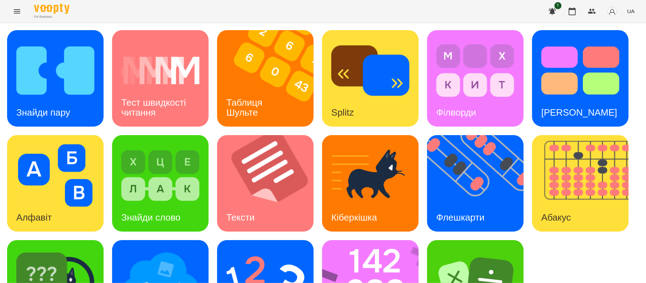
click at [21, 8] on button "Menu" at bounding box center [17, 11] width 17 height 17
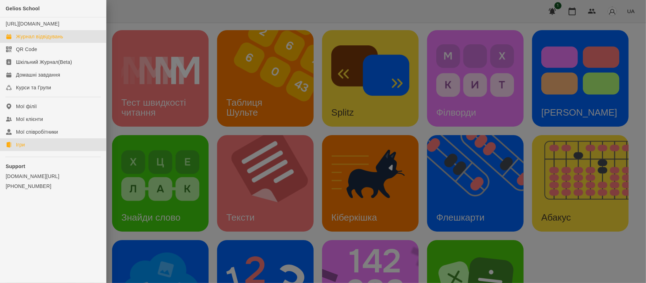
click at [42, 43] on link "Журнал відвідувань" at bounding box center [53, 36] width 106 height 13
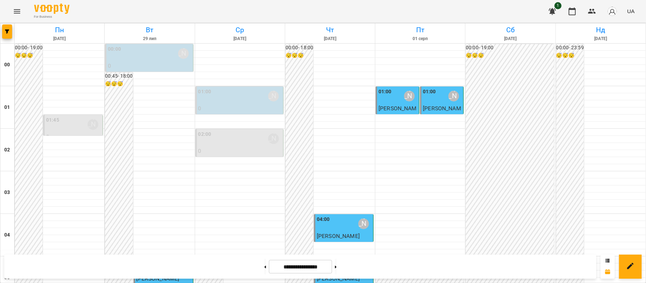
scroll to position [814, 0]
click at [337, 269] on button at bounding box center [336, 267] width 2 height 16
type input "**********"
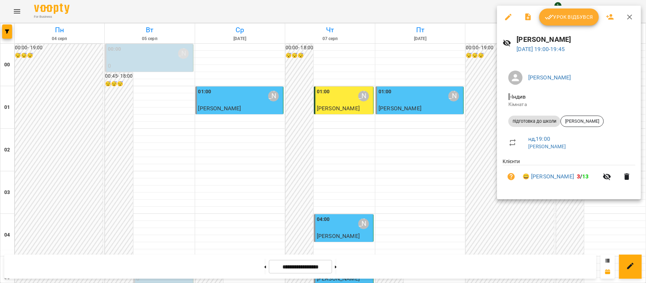
click at [580, 16] on span "Урок відбувся" at bounding box center [569, 17] width 48 height 9
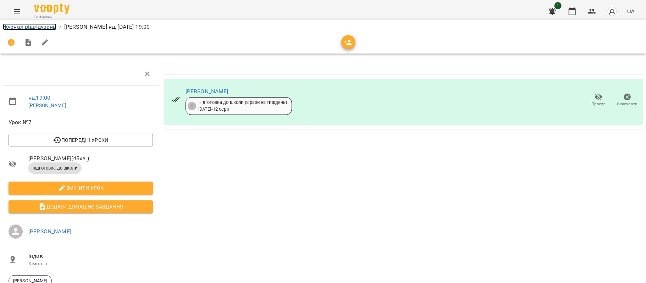
click at [48, 26] on link "Журнал відвідувань" at bounding box center [30, 26] width 54 height 7
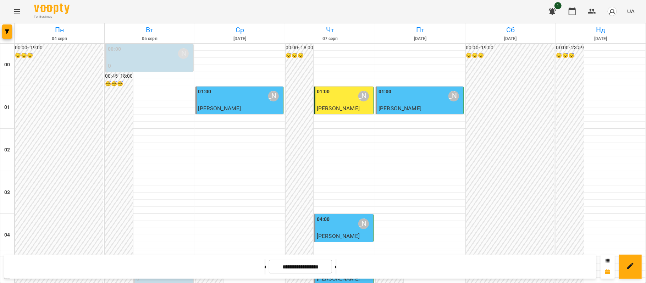
scroll to position [468, 0]
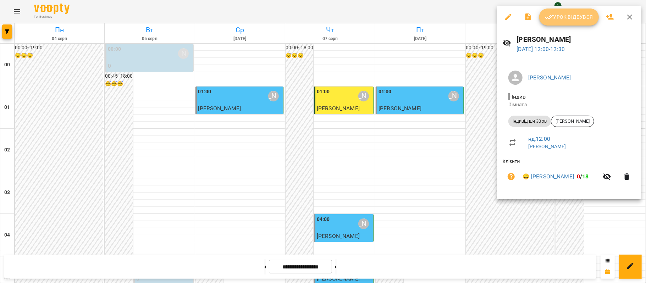
click at [557, 20] on span "Урок відбувся" at bounding box center [569, 17] width 48 height 9
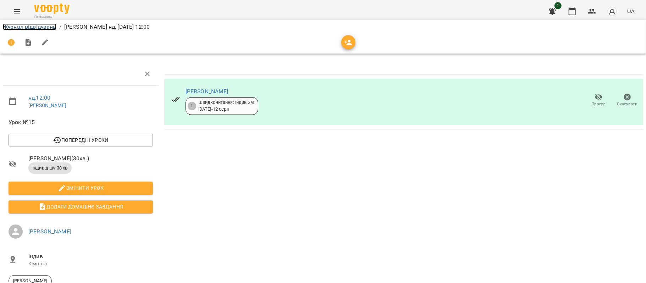
click at [50, 28] on link "Журнал відвідувань" at bounding box center [30, 26] width 54 height 7
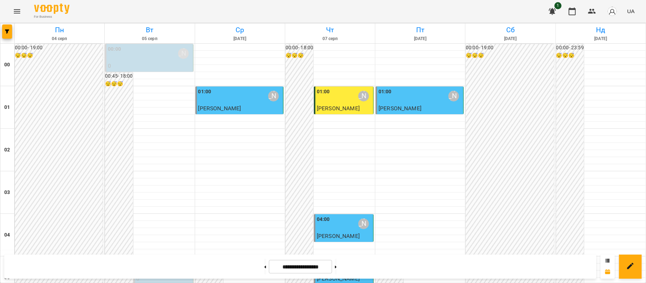
scroll to position [399, 0]
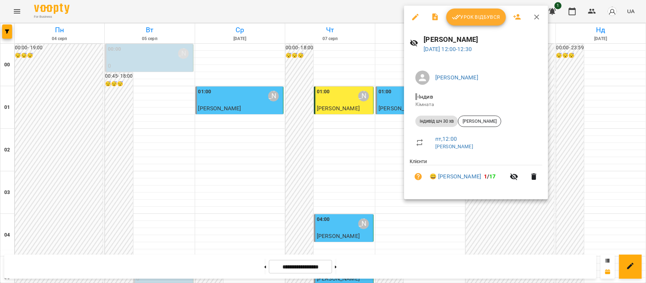
click at [490, 16] on span "Урок відбувся" at bounding box center [476, 17] width 48 height 9
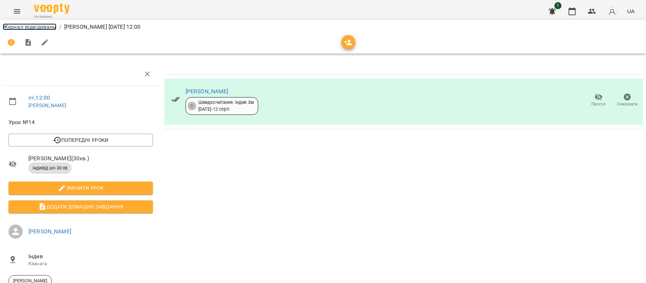
click at [23, 25] on link "Журнал відвідувань" at bounding box center [30, 26] width 54 height 7
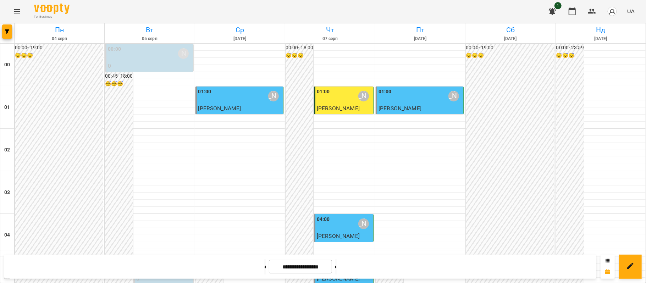
scroll to position [772, 0]
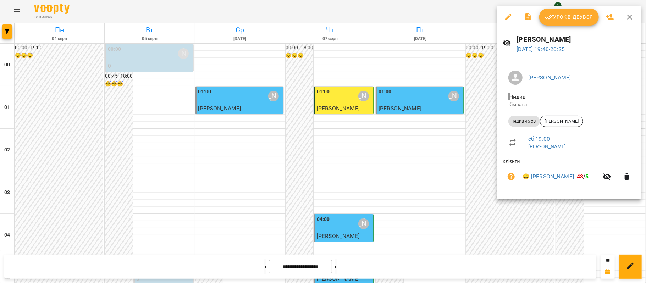
click at [627, 175] on icon "button" at bounding box center [627, 176] width 9 height 9
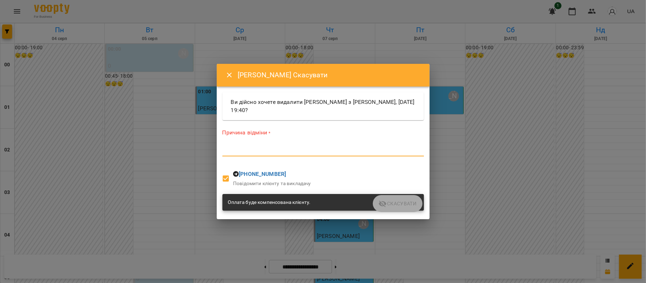
click at [388, 153] on textarea at bounding box center [322, 150] width 201 height 7
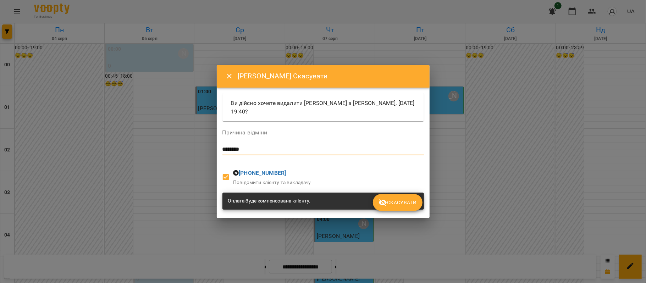
type textarea "*******"
click at [382, 203] on icon "submit" at bounding box center [382, 202] width 9 height 9
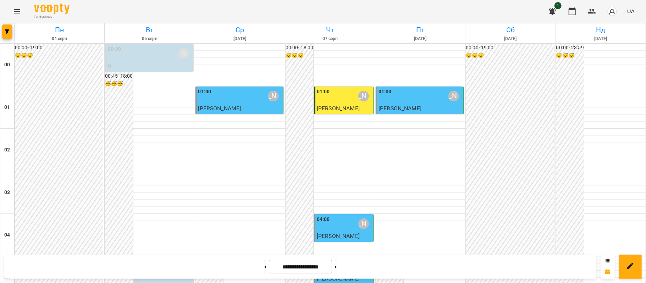
scroll to position [814, 0]
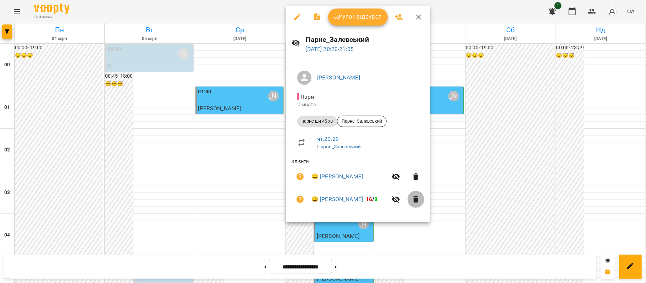
click at [415, 200] on icon "button" at bounding box center [415, 199] width 5 height 6
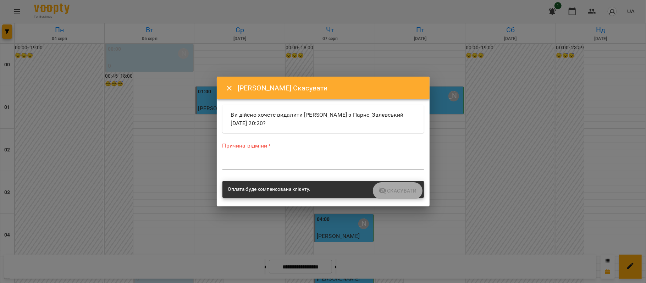
click at [376, 167] on div "*" at bounding box center [322, 163] width 201 height 11
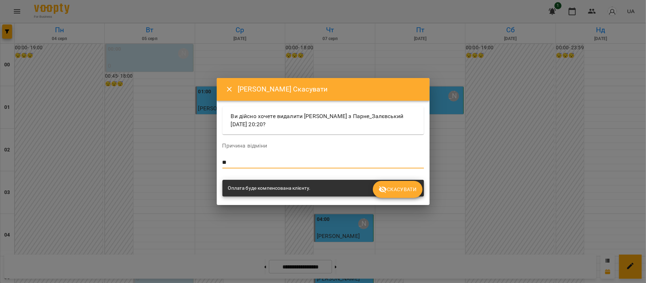
type textarea "*"
click at [399, 192] on span "Скасувати" at bounding box center [397, 189] width 38 height 9
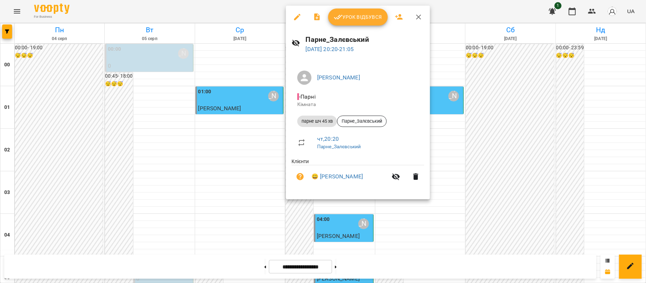
click at [410, 179] on button "button" at bounding box center [415, 176] width 17 height 17
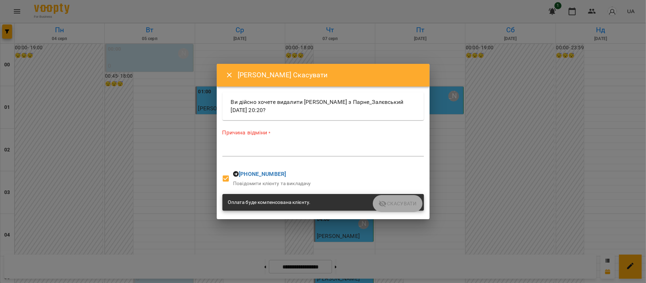
click at [332, 148] on textarea at bounding box center [322, 150] width 201 height 7
type textarea "*"
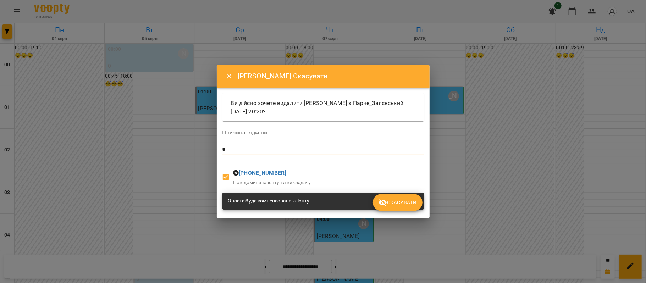
type textarea "*"
click at [385, 199] on icon "submit" at bounding box center [382, 202] width 9 height 9
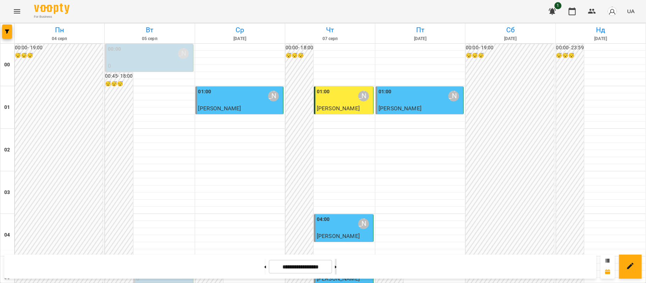
click at [337, 269] on button at bounding box center [336, 267] width 2 height 16
type input "**********"
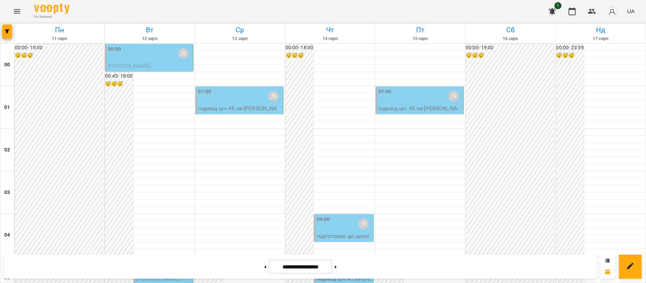
scroll to position [715, 0]
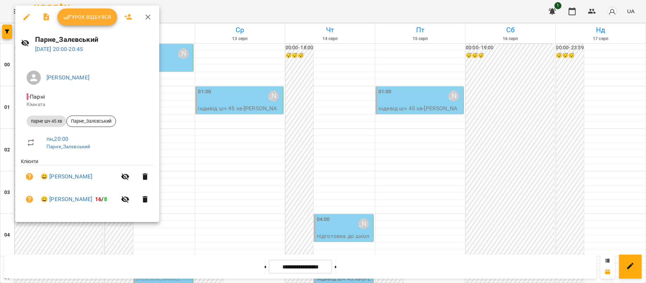
click at [149, 175] on button "button" at bounding box center [145, 176] width 17 height 17
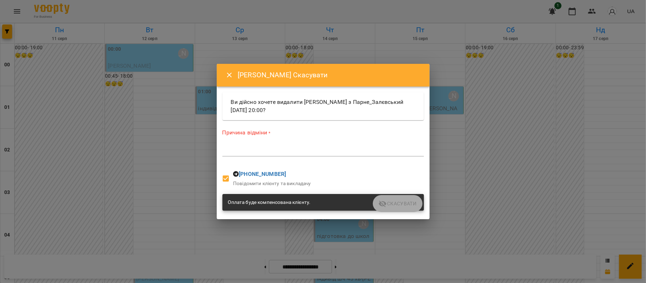
click at [288, 154] on textarea at bounding box center [322, 150] width 201 height 7
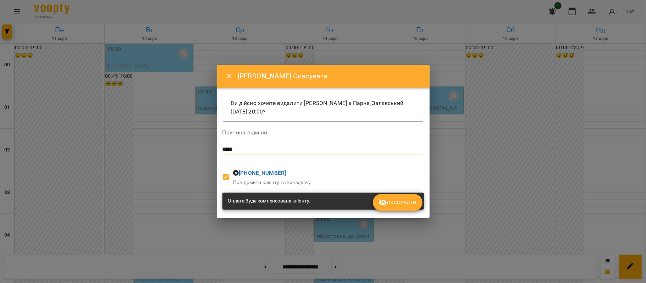
type textarea "*****"
click at [390, 198] on span "Скасувати" at bounding box center [397, 202] width 38 height 9
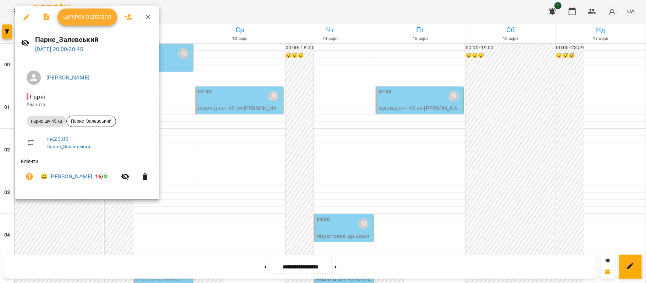
click at [141, 180] on icon "button" at bounding box center [145, 176] width 9 height 9
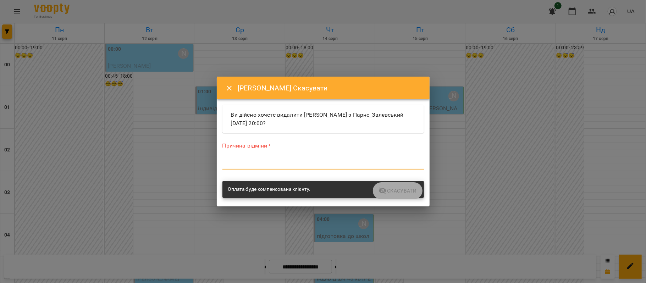
click at [270, 162] on textarea at bounding box center [322, 163] width 201 height 7
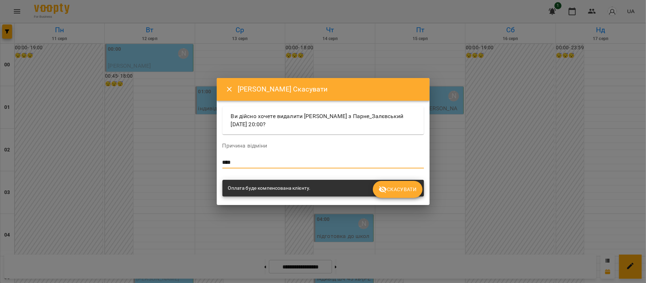
type textarea "****"
click at [378, 182] on button "Скасувати" at bounding box center [397, 189] width 49 height 17
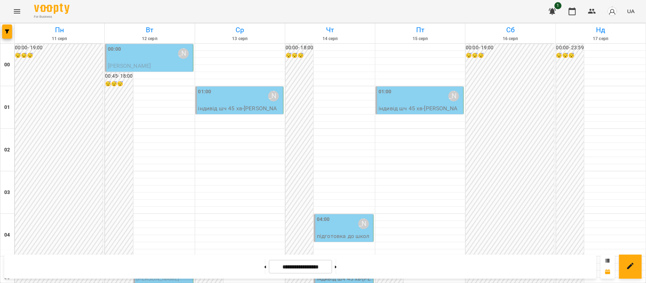
drag, startPoint x: 645, startPoint y: 253, endPoint x: 644, endPoint y: 266, distance: 12.8
click at [644, 266] on div "**********" at bounding box center [323, 266] width 646 height 33
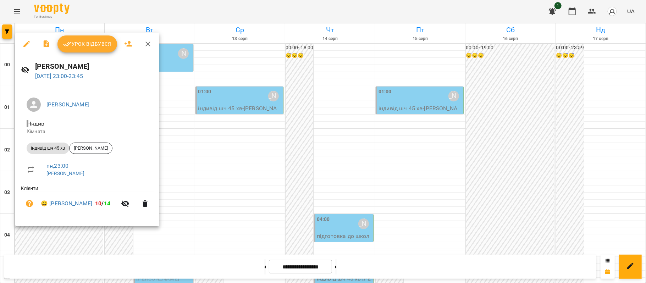
click at [97, 37] on button "Урок відбувся" at bounding box center [87, 43] width 60 height 17
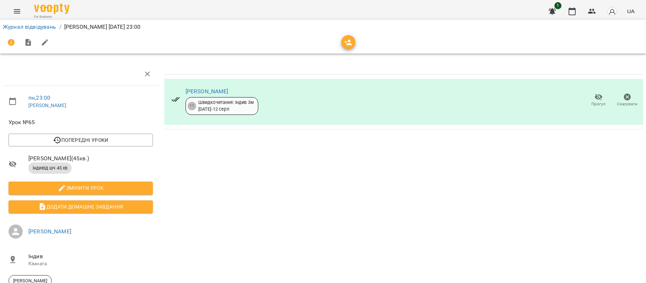
click at [42, 31] on div "Журнал відвідувань / [PERSON_NAME][DATE] 23:00" at bounding box center [322, 26] width 643 height 11
click at [42, 29] on link "Журнал відвідувань" at bounding box center [30, 26] width 54 height 7
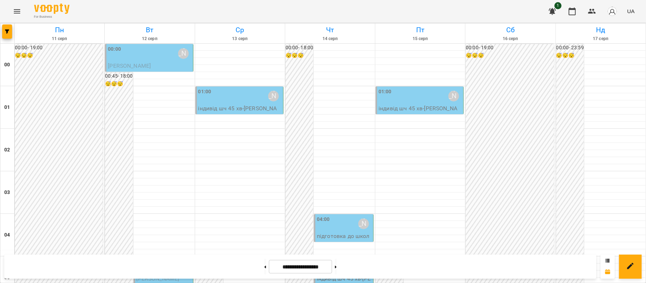
scroll to position [131, 0]
click at [175, 258] on div "[PERSON_NAME]" at bounding box center [183, 266] width 16 height 16
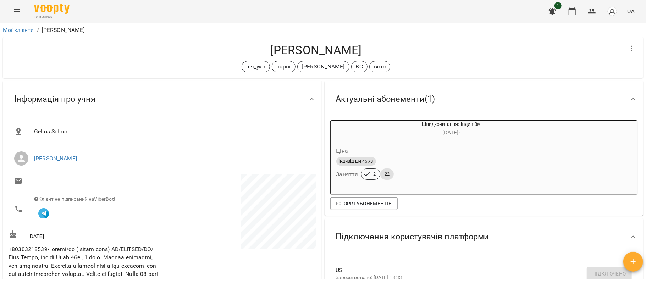
click at [20, 14] on icon "Menu" at bounding box center [17, 11] width 9 height 9
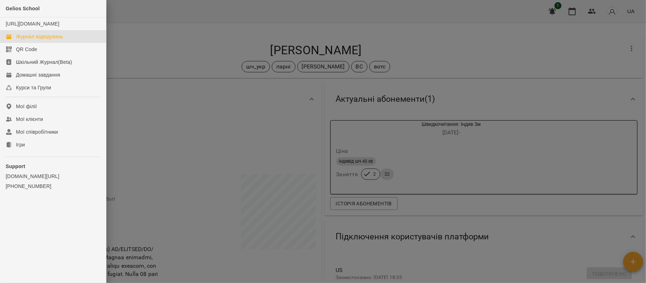
click at [34, 40] on div "Журнал відвідувань" at bounding box center [39, 36] width 47 height 7
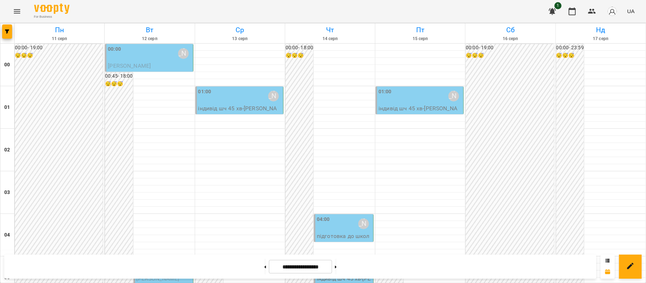
scroll to position [179, 0]
click at [171, 275] on p "[PERSON_NAME]" at bounding box center [164, 279] width 55 height 9
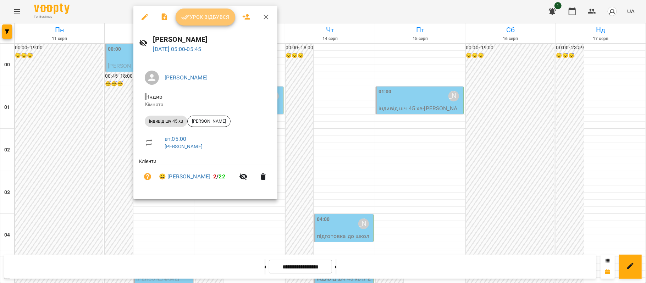
click at [216, 13] on span "Урок відбувся" at bounding box center [205, 17] width 48 height 9
